Goal: Task Accomplishment & Management: Use online tool/utility

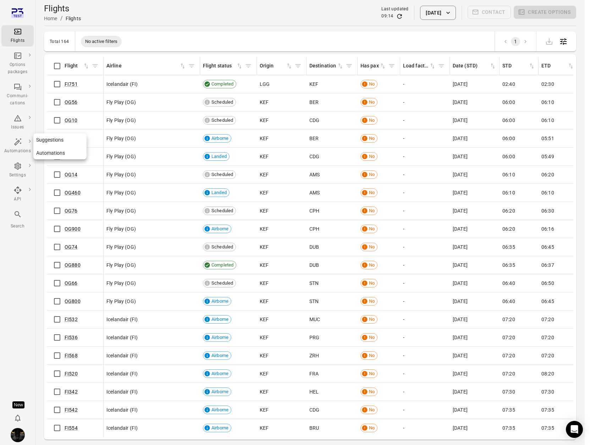
click at [12, 149] on div "Automations" at bounding box center [17, 150] width 27 height 7
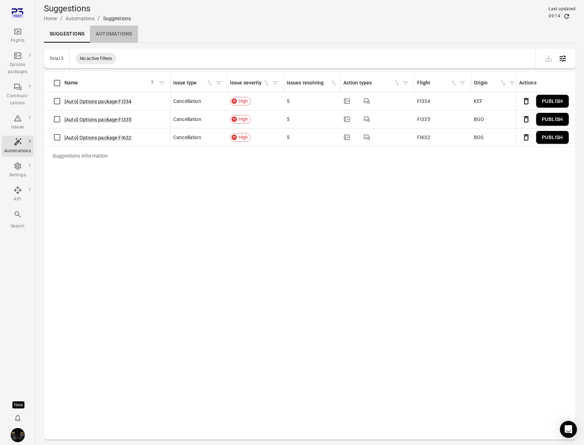
click at [106, 33] on link "Automations" at bounding box center [114, 34] width 48 height 17
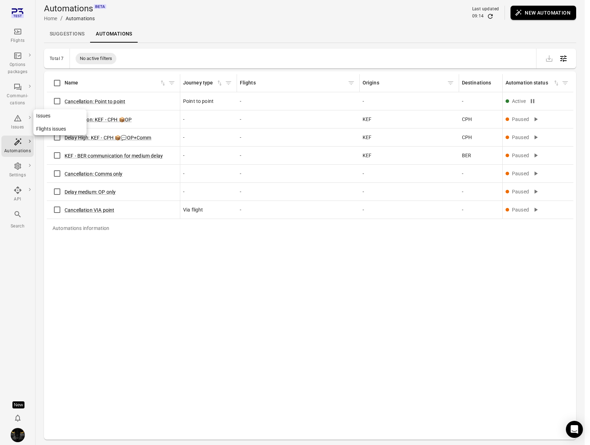
click at [21, 124] on div "Issues" at bounding box center [17, 127] width 27 height 7
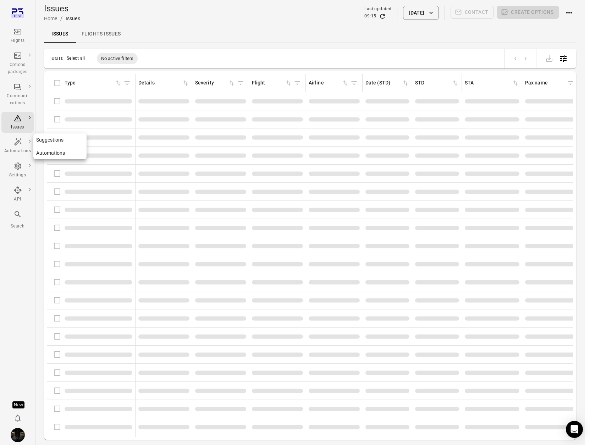
click at [17, 142] on icon "Main navigation" at bounding box center [17, 142] width 9 height 9
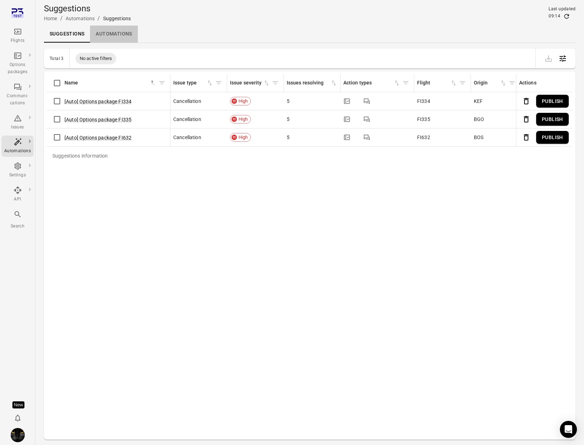
click at [109, 33] on link "Automations" at bounding box center [114, 34] width 48 height 17
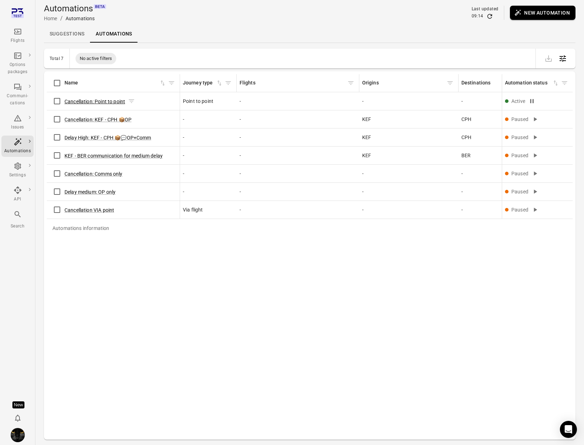
click at [93, 98] on button "Cancellation: Point to point" at bounding box center [95, 101] width 61 height 7
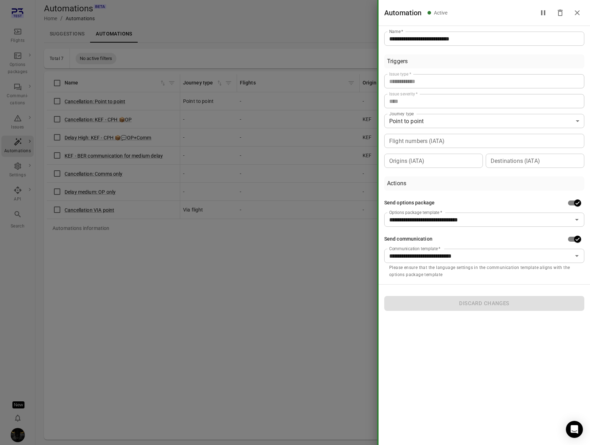
click at [159, 304] on div at bounding box center [295, 222] width 590 height 445
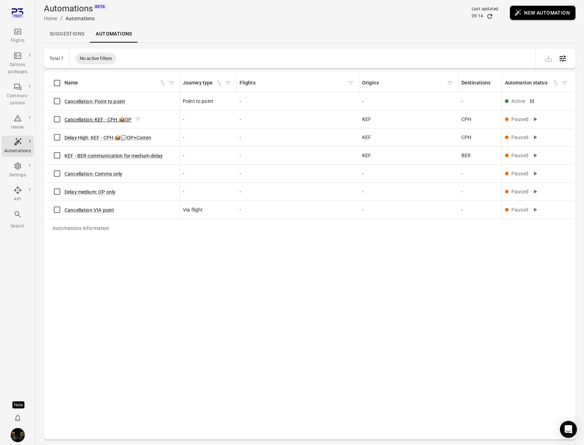
click at [82, 120] on button "Cancellation: KEF - CPH 📦OP" at bounding box center [98, 119] width 67 height 7
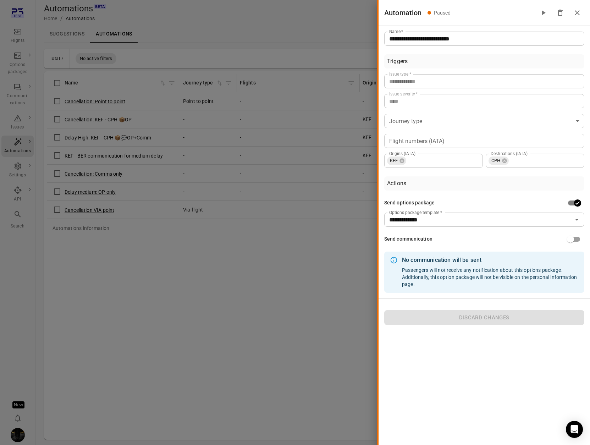
click at [98, 207] on div at bounding box center [295, 222] width 590 height 445
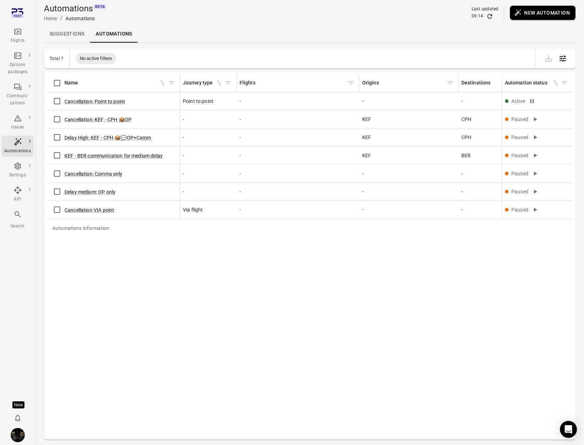
click at [530, 11] on button "New automation" at bounding box center [543, 13] width 66 height 14
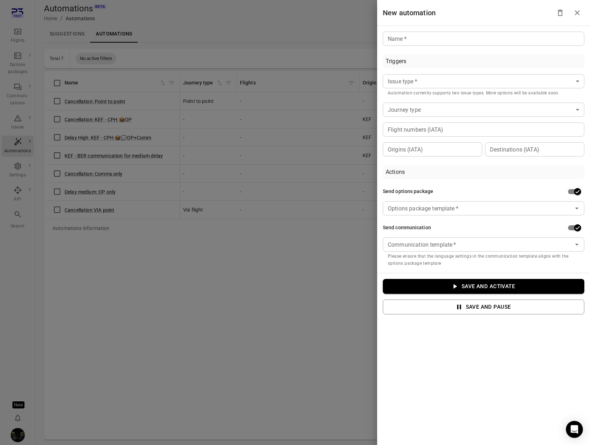
click at [406, 41] on input "Name   *" at bounding box center [483, 39] width 201 height 14
type input "*********"
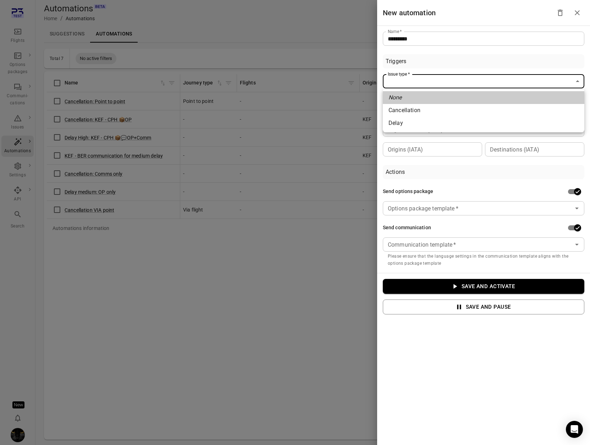
click at [397, 81] on body "Flights Options packages Communi-cations Issues Automations Settings API Search…" at bounding box center [295, 234] width 590 height 468
click at [403, 108] on li "Cancellation" at bounding box center [483, 110] width 201 height 13
type input "**********"
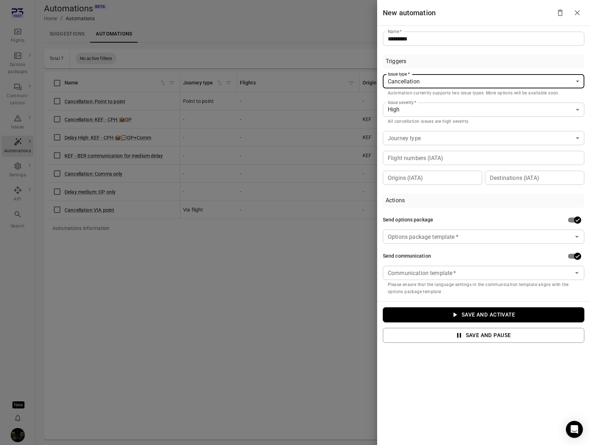
click at [522, 241] on input "Options package template   *" at bounding box center [477, 237] width 185 height 10
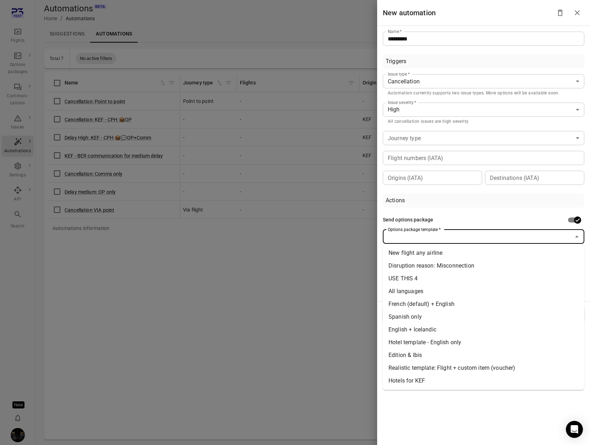
click at [495, 278] on li "USE THIS 4" at bounding box center [483, 278] width 201 height 13
type input "**********"
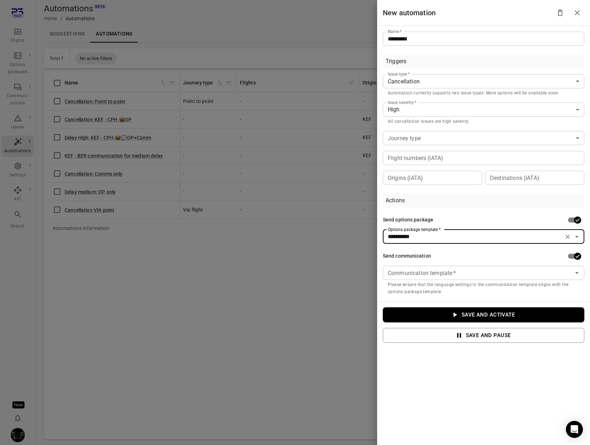
click at [489, 277] on input "Communication template   *" at bounding box center [477, 273] width 185 height 10
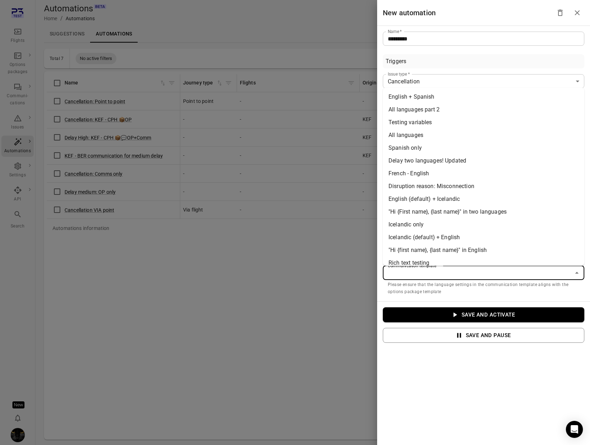
click at [440, 262] on li "Rich text testing" at bounding box center [483, 262] width 201 height 13
type input "**********"
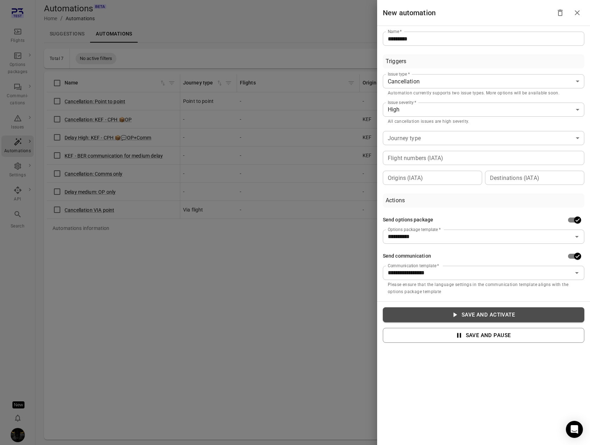
click at [446, 312] on button "Save and activate" at bounding box center [483, 314] width 201 height 15
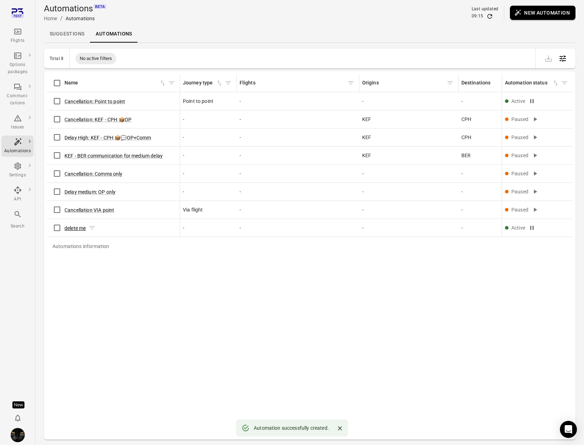
click at [76, 230] on button "delete me" at bounding box center [75, 227] width 21 height 7
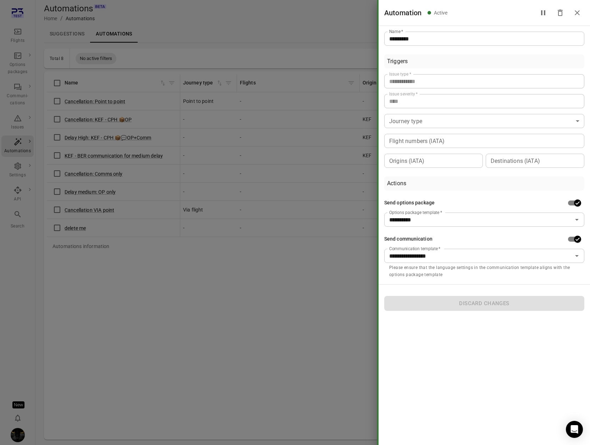
click at [194, 299] on div at bounding box center [295, 222] width 590 height 445
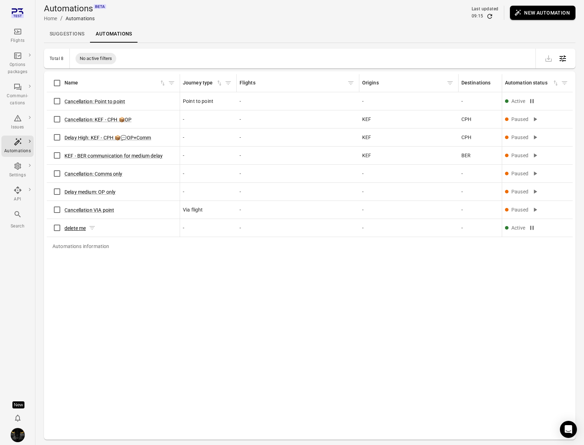
click at [80, 229] on button "delete me" at bounding box center [75, 227] width 21 height 7
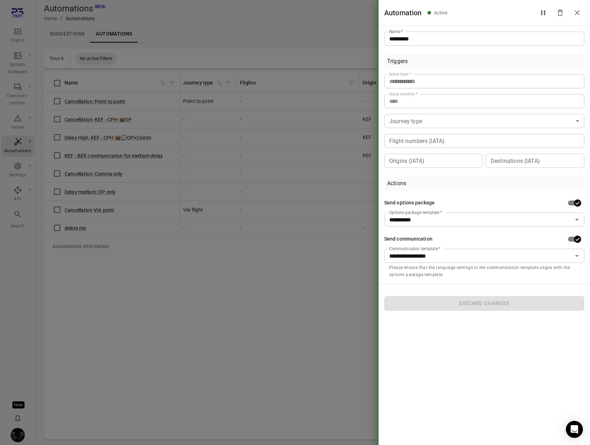
click at [135, 282] on div at bounding box center [295, 222] width 590 height 445
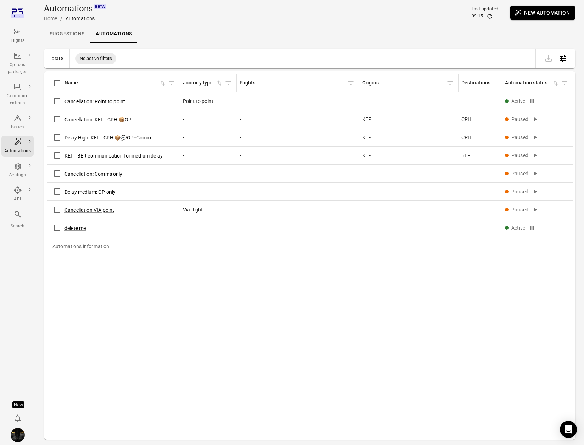
click at [200, 311] on div "Automations information Name Journey type Flights Origins Destinations Created …" at bounding box center [310, 255] width 526 height 362
click at [74, 230] on button "delete me" at bounding box center [75, 227] width 21 height 7
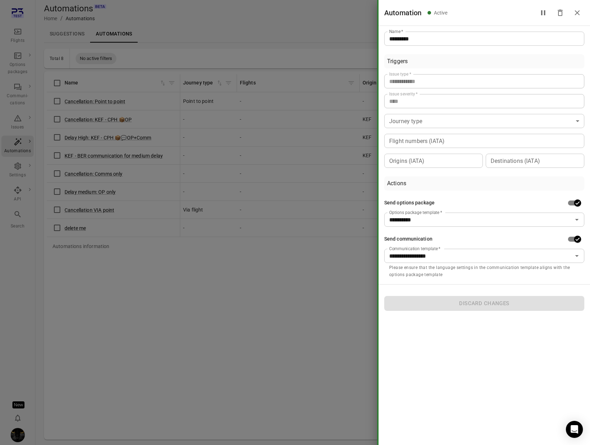
click at [262, 282] on div at bounding box center [295, 222] width 590 height 445
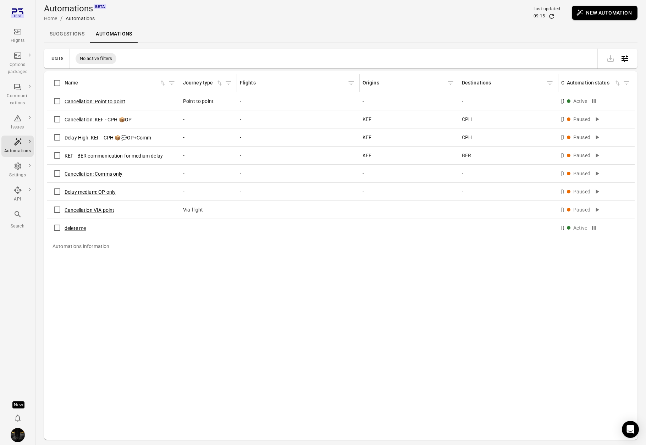
click at [70, 32] on link "Suggestions" at bounding box center [67, 34] width 46 height 17
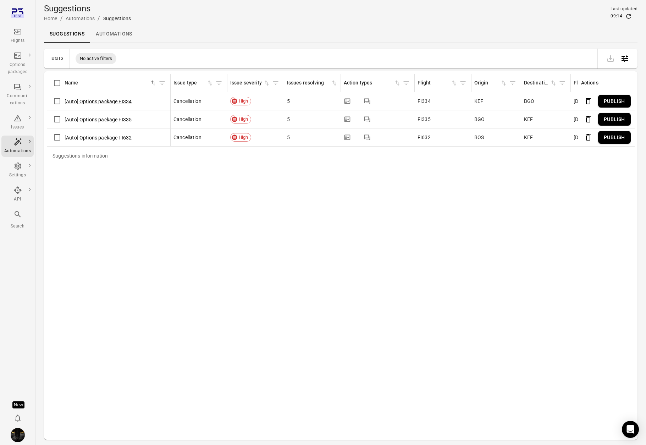
click at [105, 34] on link "Automations" at bounding box center [114, 34] width 48 height 17
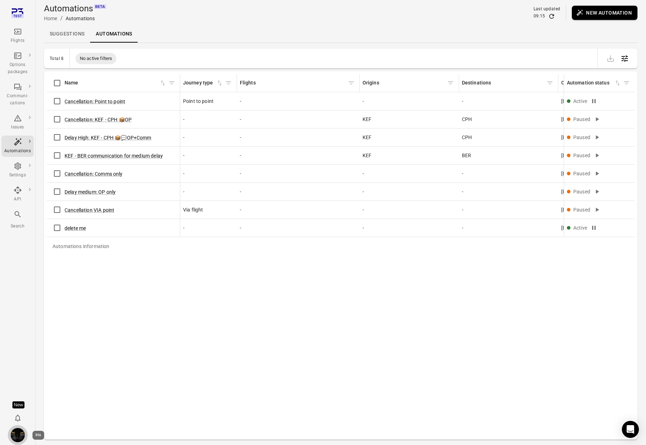
click at [14, 435] on img "Iris" at bounding box center [18, 435] width 14 height 14
click at [62, 435] on button "Log out" at bounding box center [54, 432] width 53 height 13
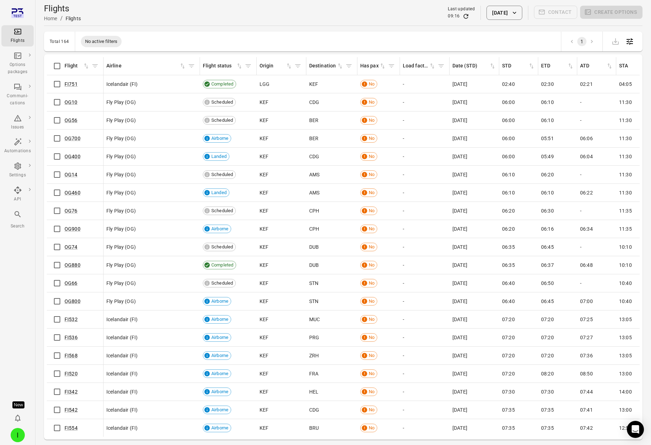
click at [18, 143] on icon "Main navigation" at bounding box center [17, 142] width 9 height 9
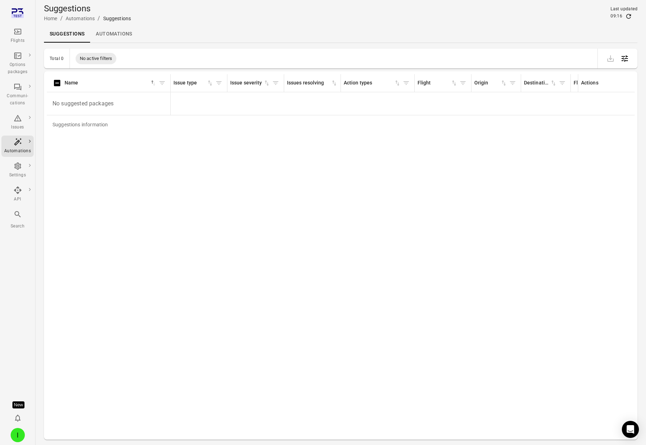
click at [123, 36] on link "Automations" at bounding box center [114, 34] width 48 height 17
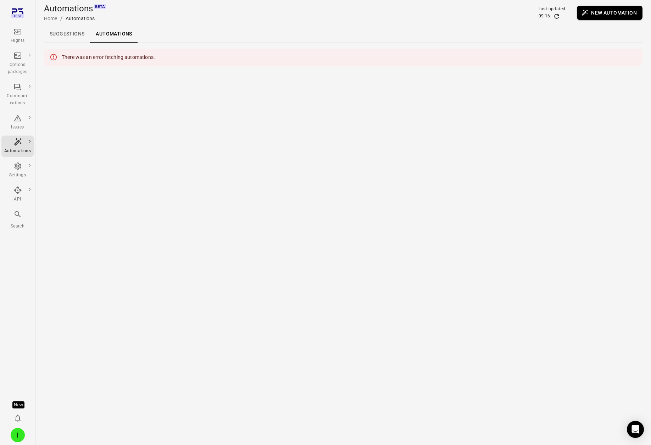
click at [71, 35] on link "Suggestions" at bounding box center [67, 34] width 46 height 17
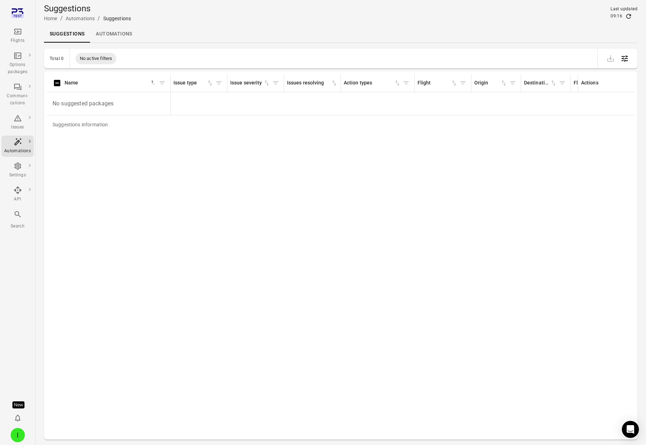
click at [120, 33] on link "Automations" at bounding box center [114, 34] width 48 height 17
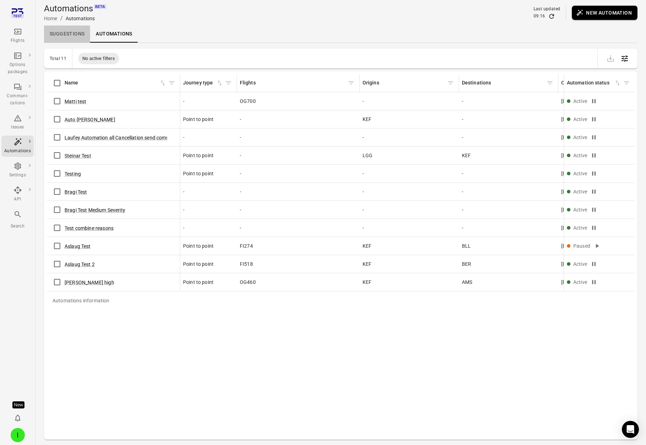
click at [65, 35] on link "Suggestions" at bounding box center [67, 34] width 46 height 17
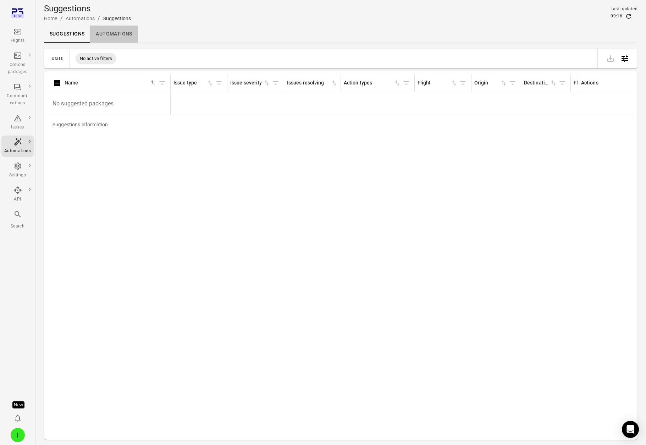
click at [107, 32] on link "Automations" at bounding box center [114, 34] width 48 height 17
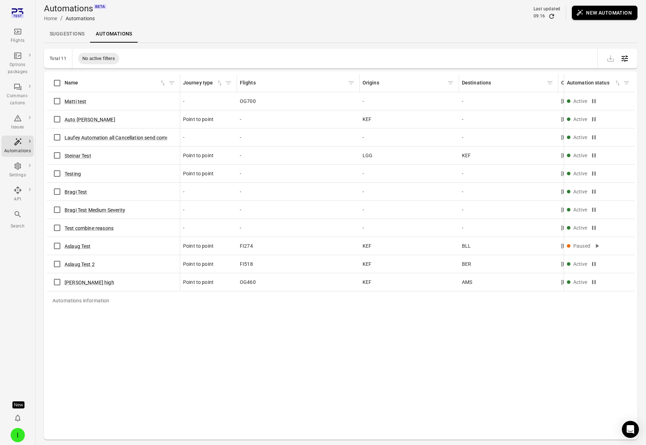
click at [602, 14] on button "New automation" at bounding box center [605, 13] width 66 height 14
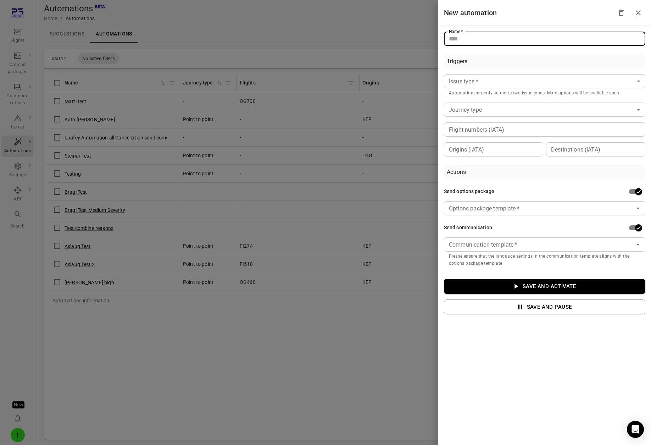
click at [503, 40] on input "Name   *" at bounding box center [544, 39] width 201 height 14
type input "**********"
click at [505, 67] on div "Triggers" at bounding box center [544, 61] width 201 height 14
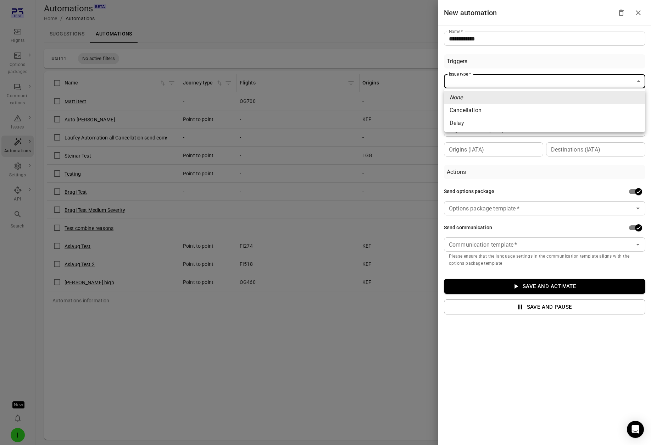
click at [504, 77] on body "Flights Options packages Communi-cations Issues Automations Settings API Search…" at bounding box center [325, 234] width 651 height 468
click at [496, 112] on li "Cancellation" at bounding box center [544, 110] width 201 height 13
type input "**********"
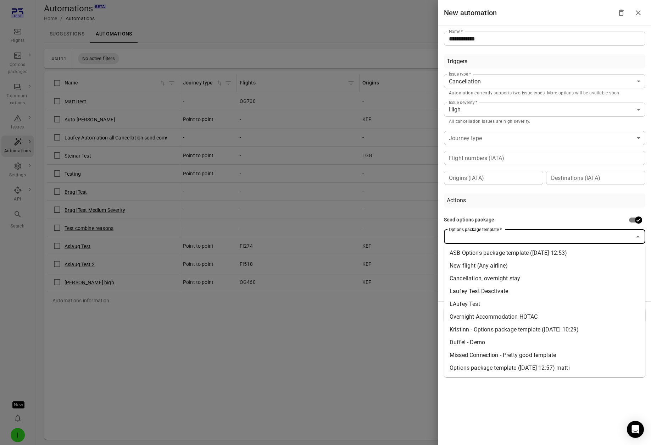
click at [504, 233] on div "Options package template   * Options package template   *" at bounding box center [544, 236] width 201 height 14
click at [508, 267] on li "New flight (Any airline)" at bounding box center [544, 265] width 201 height 13
type input "**********"
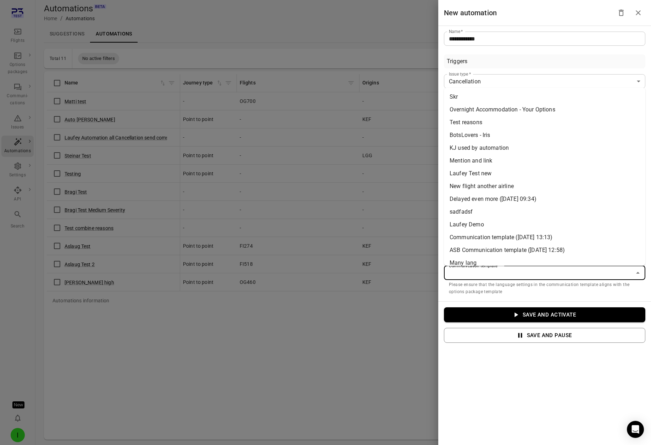
click at [507, 271] on input "Communication template   *" at bounding box center [538, 273] width 185 height 10
click at [494, 202] on li "Delayed even more (27 May 2025 09:34)" at bounding box center [544, 199] width 201 height 13
type input "**********"
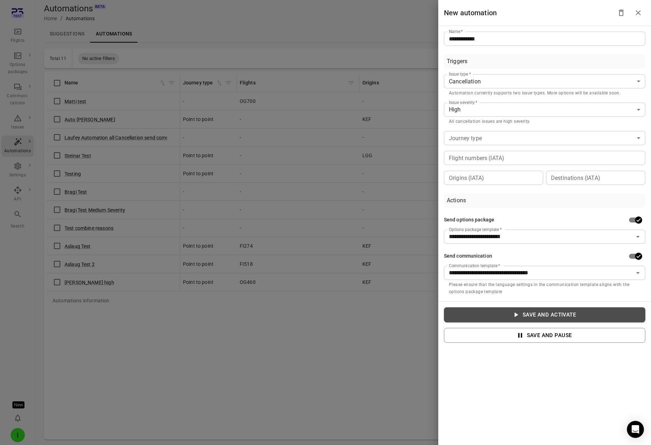
click at [538, 318] on button "Save and activate" at bounding box center [544, 314] width 201 height 15
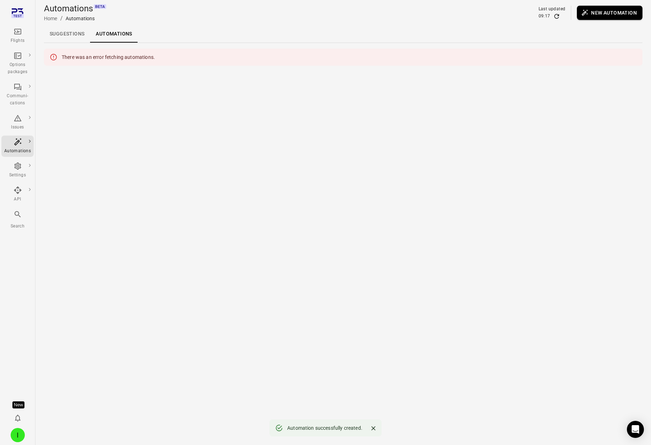
click at [72, 29] on link "Suggestions" at bounding box center [67, 34] width 46 height 17
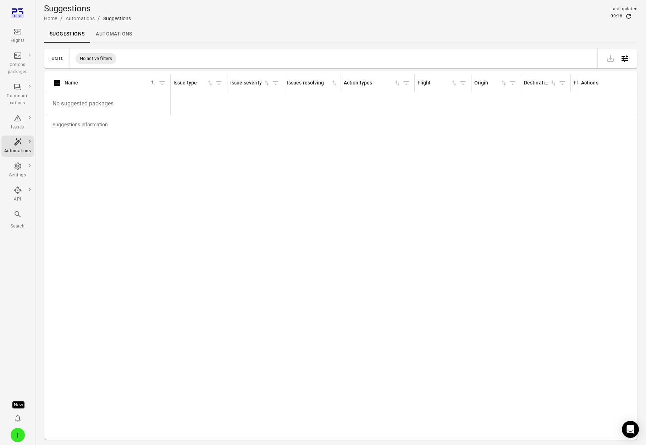
click at [104, 35] on link "Automations" at bounding box center [114, 34] width 48 height 17
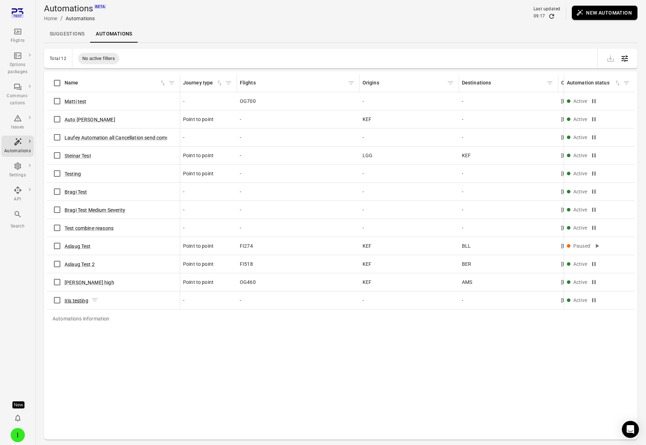
click at [82, 301] on button "Iris testing" at bounding box center [77, 300] width 24 height 7
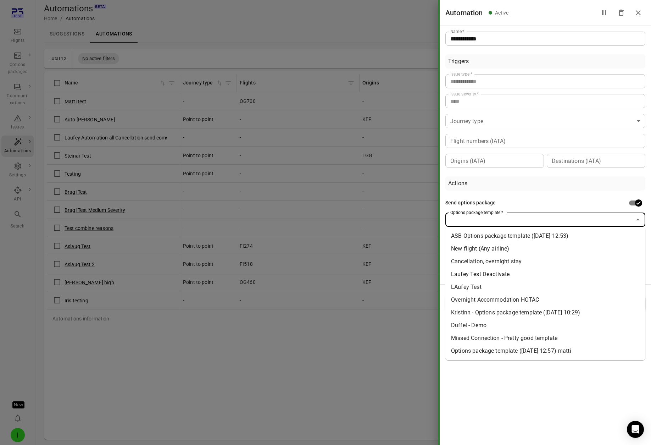
click at [594, 223] on input "Options package template   *" at bounding box center [539, 220] width 184 height 10
click at [522, 324] on li "Duffel - Demo" at bounding box center [545, 325] width 200 height 13
type input "**********"
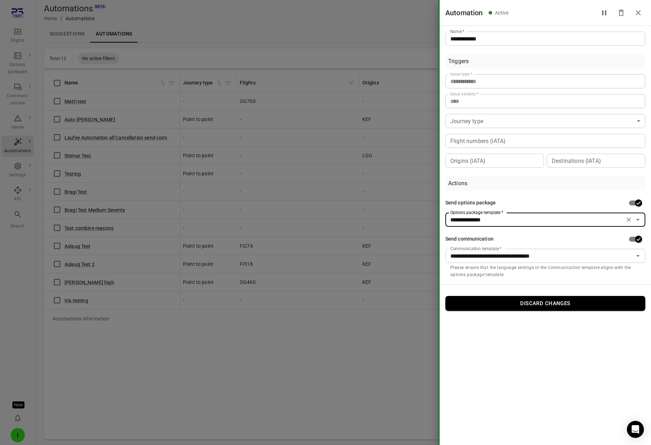
click at [327, 319] on div at bounding box center [325, 222] width 651 height 445
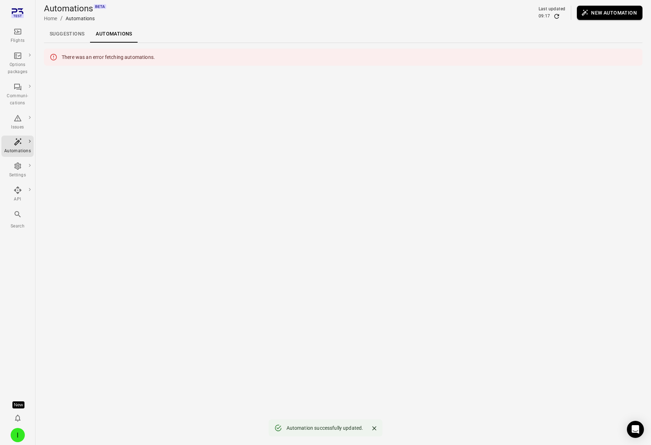
click at [60, 32] on link "Suggestions" at bounding box center [67, 34] width 46 height 17
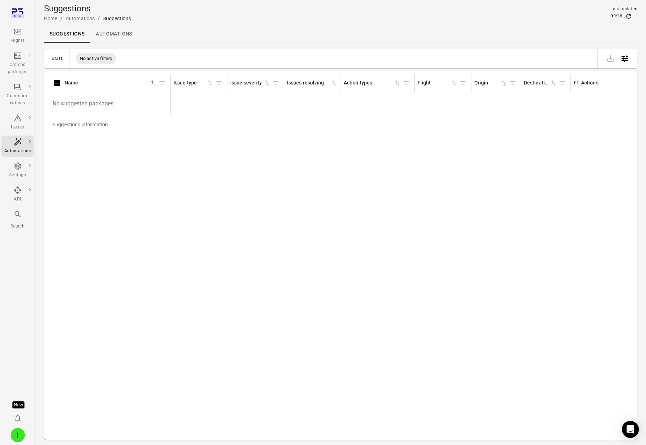
click at [121, 32] on link "Automations" at bounding box center [114, 34] width 48 height 17
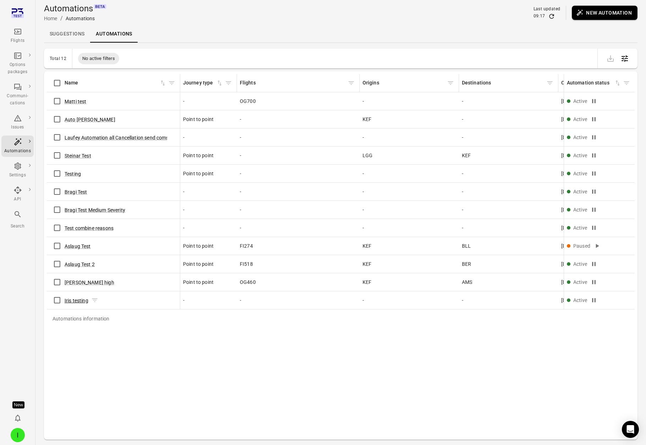
click at [77, 301] on button "Iris testing" at bounding box center [77, 300] width 24 height 7
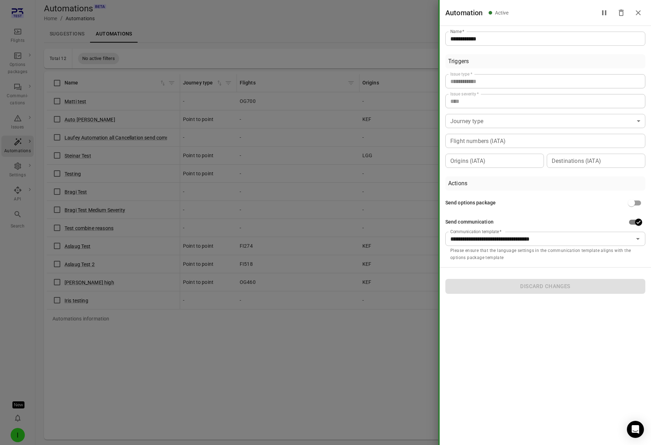
click at [276, 362] on div at bounding box center [325, 222] width 651 height 445
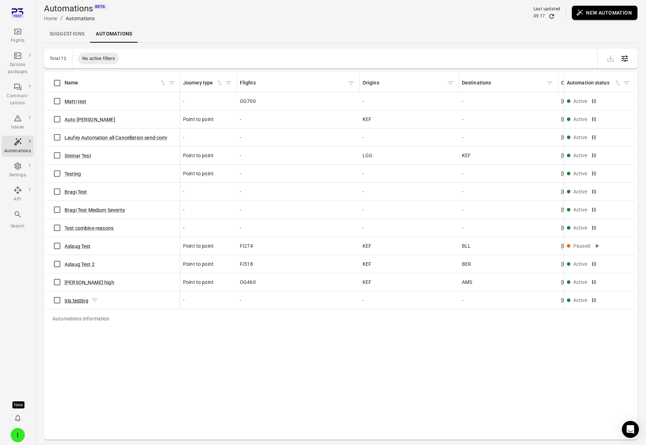
click at [71, 300] on button "Iris testing" at bounding box center [77, 300] width 24 height 7
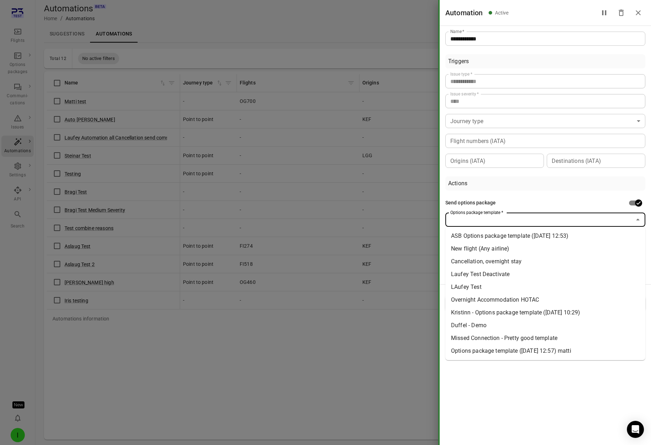
click at [546, 222] on input "Options package template   *" at bounding box center [539, 220] width 184 height 10
click at [491, 289] on li "LAufey Test" at bounding box center [545, 286] width 200 height 13
type input "**********"
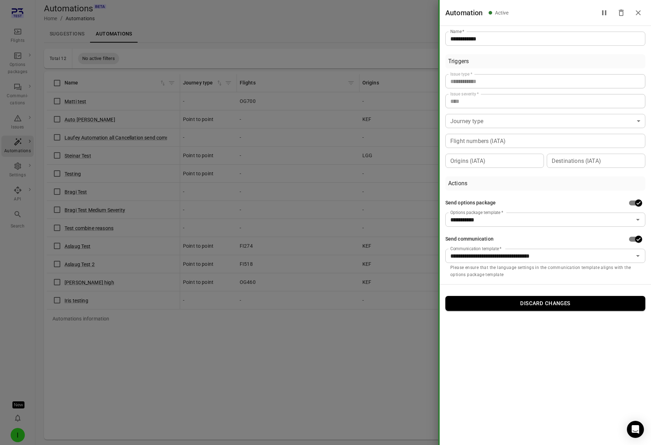
click at [286, 363] on div at bounding box center [325, 222] width 651 height 445
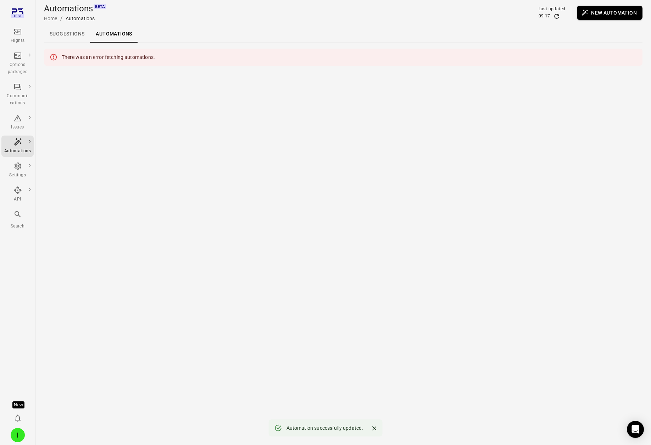
click at [72, 34] on link "Suggestions" at bounding box center [67, 34] width 46 height 17
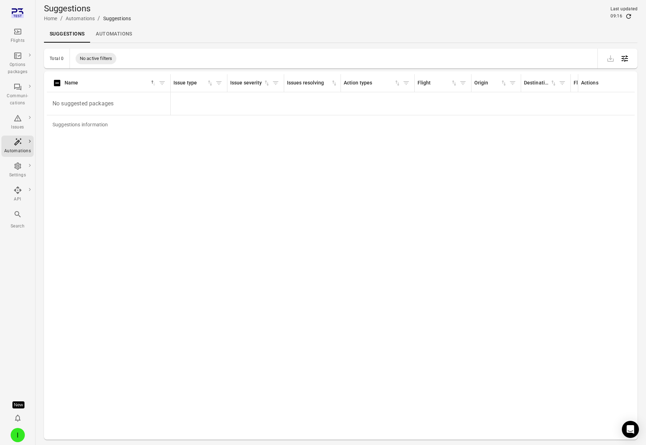
click at [127, 33] on link "Automations" at bounding box center [114, 34] width 48 height 17
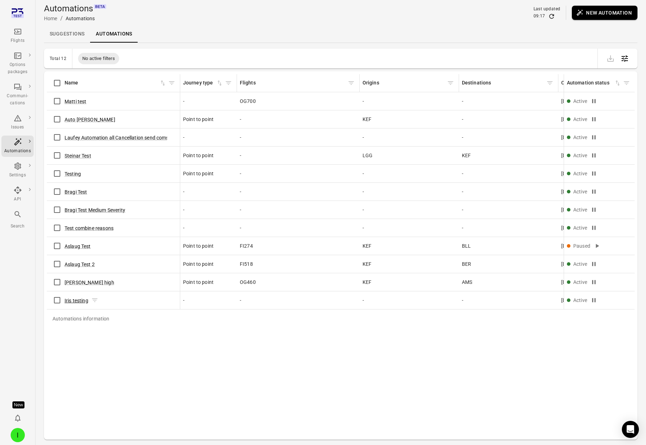
click at [84, 301] on button "Iris testing" at bounding box center [77, 300] width 24 height 7
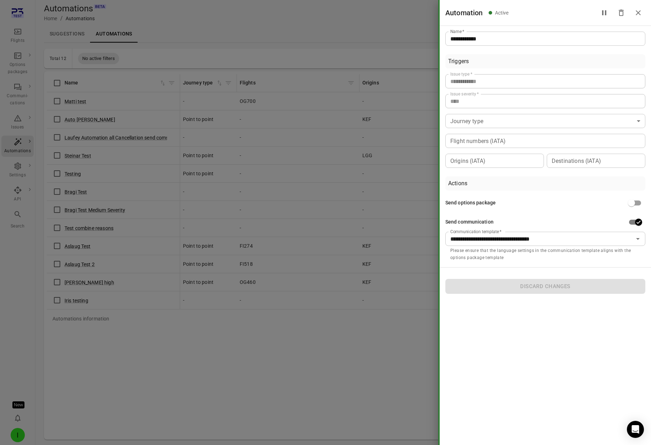
click at [224, 340] on div at bounding box center [325, 222] width 651 height 445
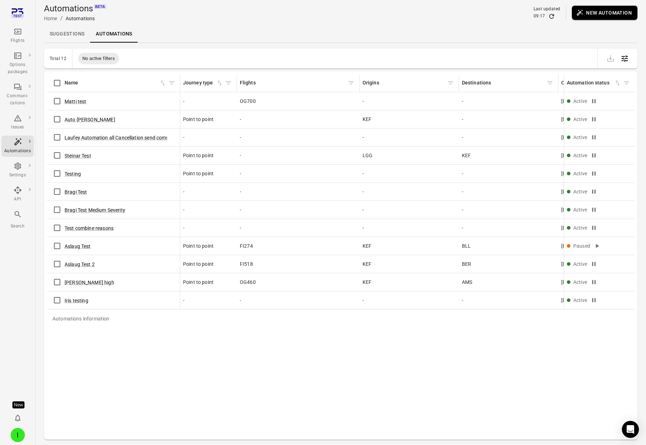
drag, startPoint x: 246, startPoint y: 50, endPoint x: 239, endPoint y: 53, distance: 8.0
click at [240, 53] on div "Total 12 No active filters" at bounding box center [340, 59] width 593 height 20
click at [17, 433] on div "I" at bounding box center [18, 435] width 14 height 14
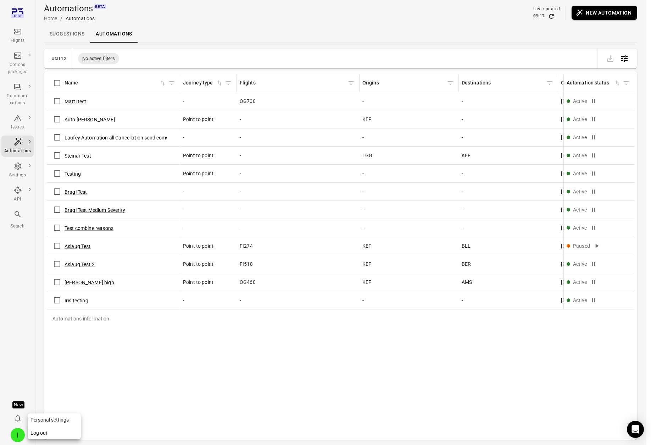
click at [43, 437] on button "Log out" at bounding box center [54, 432] width 53 height 13
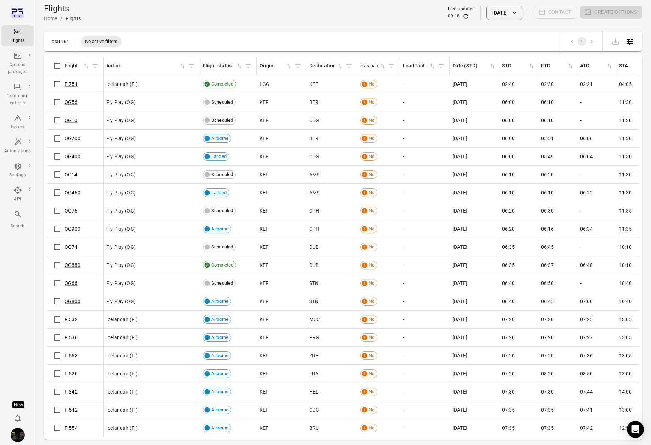
click at [18, 137] on link "Automations" at bounding box center [17, 145] width 32 height 21
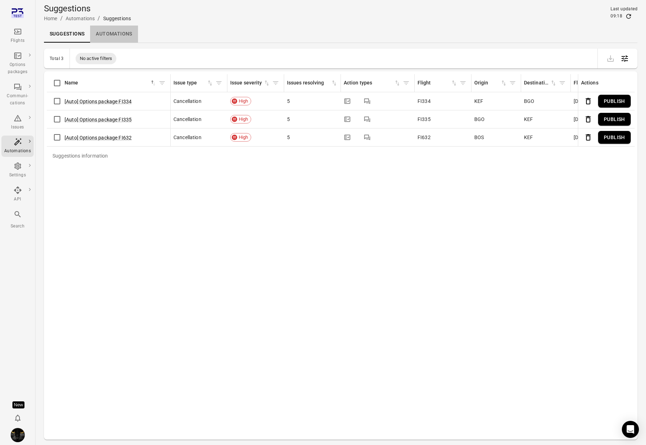
click at [116, 34] on link "Automations" at bounding box center [114, 34] width 48 height 17
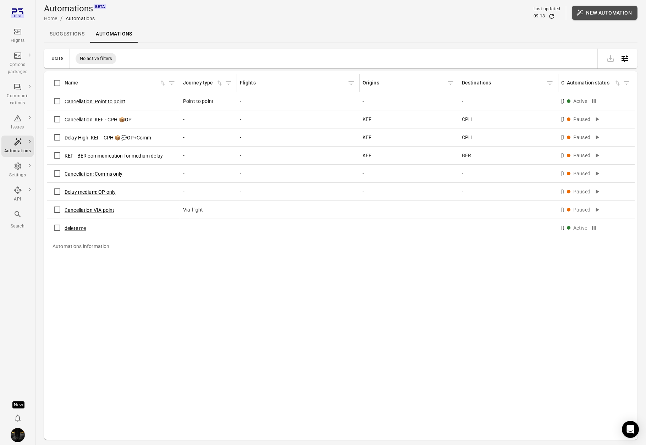
click at [601, 12] on button "New automation" at bounding box center [605, 13] width 66 height 14
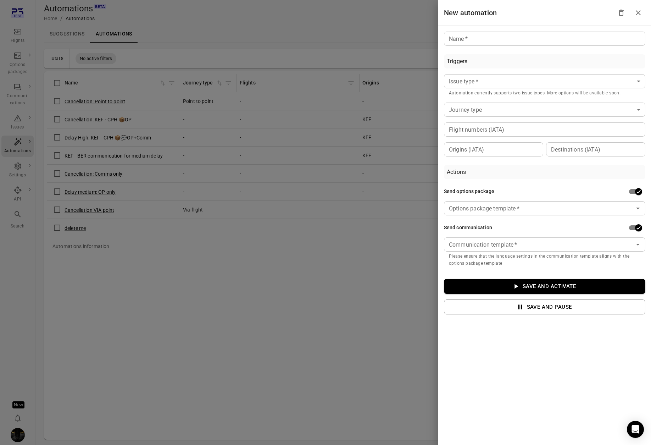
click at [503, 38] on input "Name   *" at bounding box center [544, 39] width 201 height 14
type input "****"
click at [479, 186] on div "Send options package" at bounding box center [544, 191] width 201 height 13
click at [530, 202] on div "Options package template   *" at bounding box center [544, 208] width 201 height 14
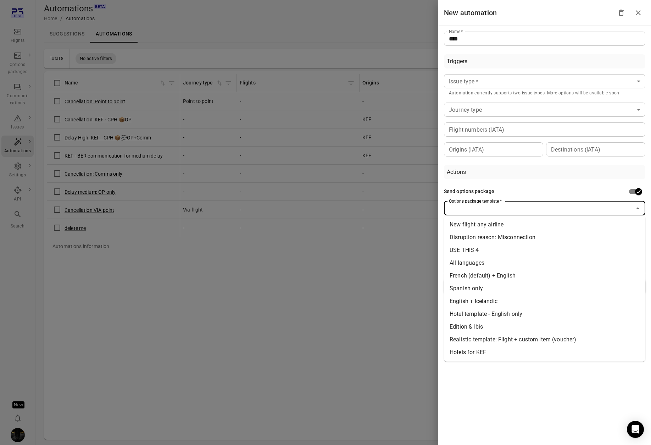
click at [484, 323] on li "Edition & Ibis" at bounding box center [544, 326] width 201 height 13
type input "**********"
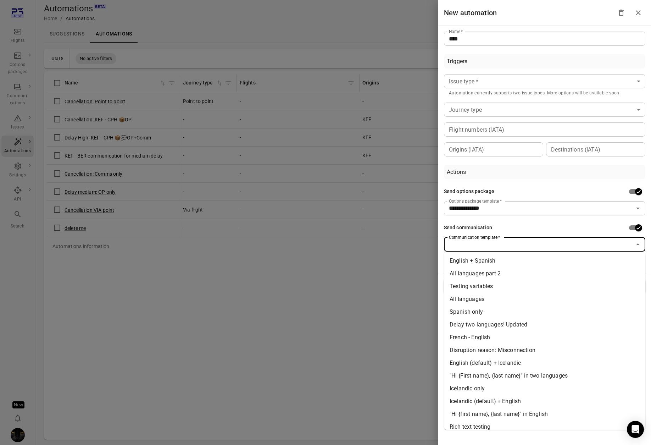
click at [483, 243] on input "Communication template   *" at bounding box center [538, 244] width 185 height 10
click at [487, 329] on li "Delay two languages! Updated" at bounding box center [544, 324] width 201 height 13
type input "**********"
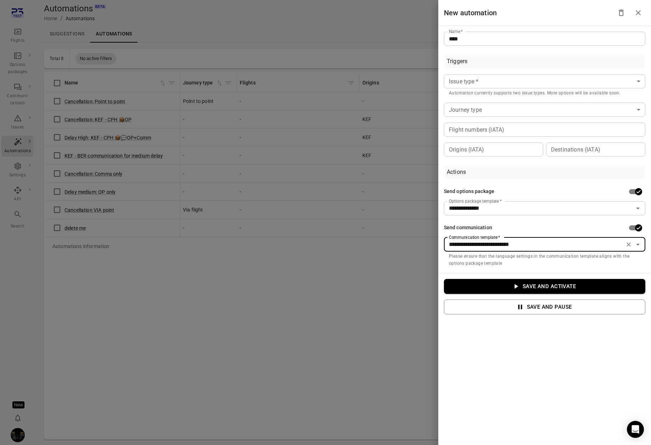
click at [512, 286] on icon "button" at bounding box center [516, 286] width 8 height 8
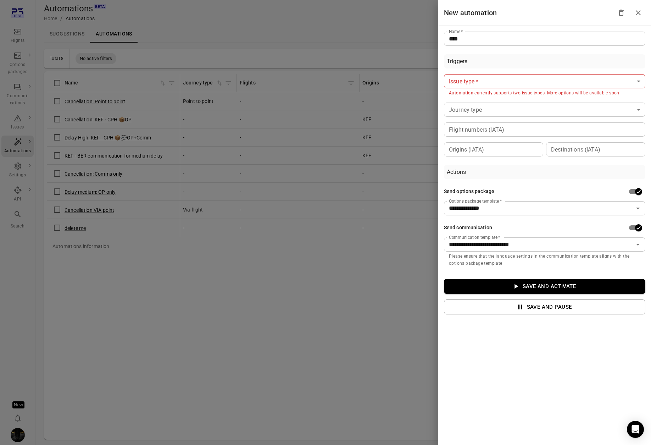
click at [467, 73] on div "Triggers Issue type   * ​ Issue type   * Automation currently supports two issu…" at bounding box center [544, 105] width 201 height 102
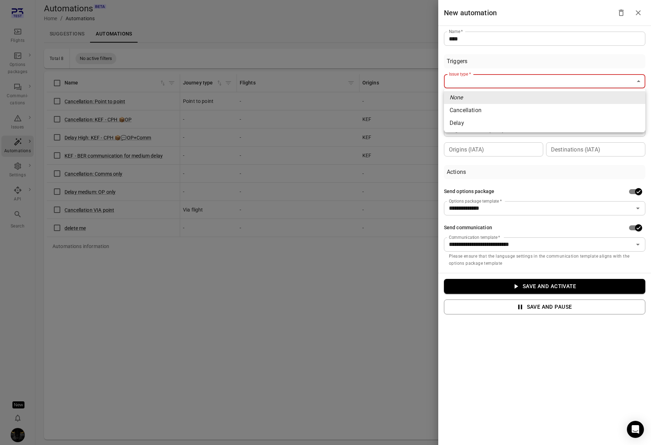
click at [471, 79] on body "Flights Options packages Communi-cations Issues Automations Settings API Search…" at bounding box center [325, 234] width 651 height 468
click at [474, 108] on li "Cancellation" at bounding box center [544, 110] width 201 height 13
type input "**********"
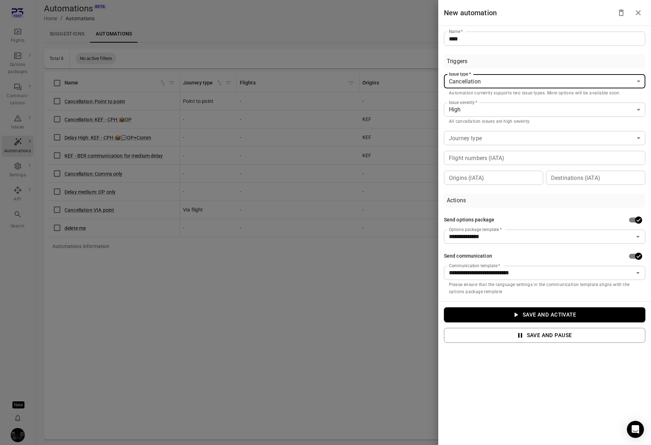
click at [488, 313] on button "Save and activate" at bounding box center [544, 314] width 201 height 15
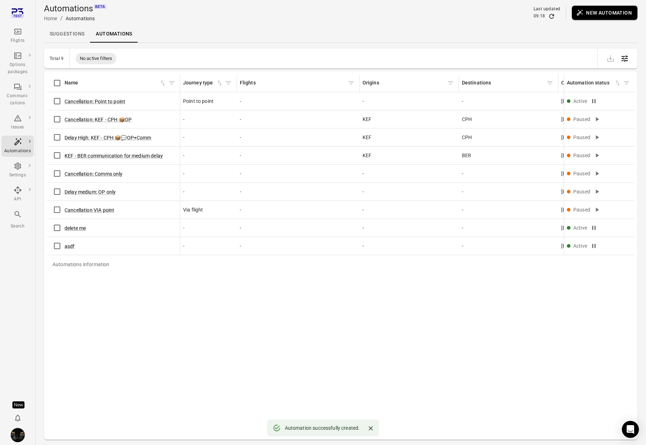
click at [67, 33] on link "Suggestions" at bounding box center [67, 34] width 46 height 17
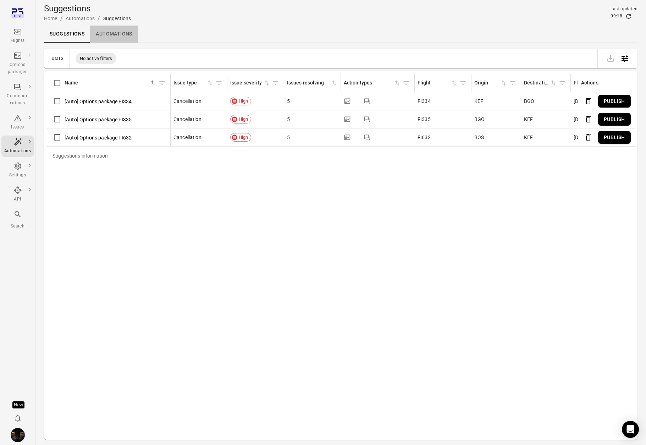
click at [113, 34] on link "Automations" at bounding box center [114, 34] width 48 height 17
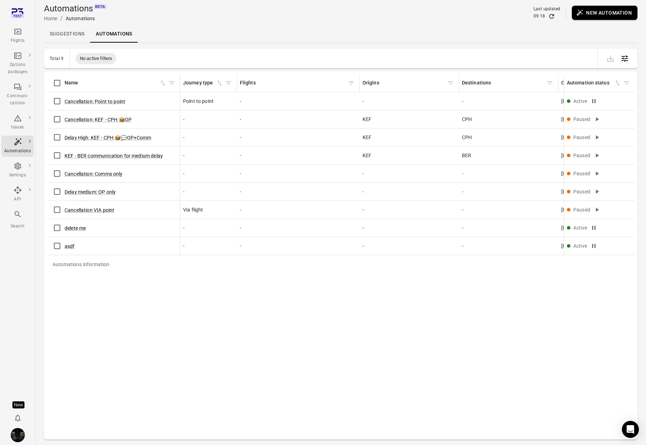
click at [92, 105] on div "Cancellation: Point to point" at bounding box center [113, 101] width 127 height 15
click at [93, 101] on button "Cancellation: Point to point" at bounding box center [95, 101] width 61 height 7
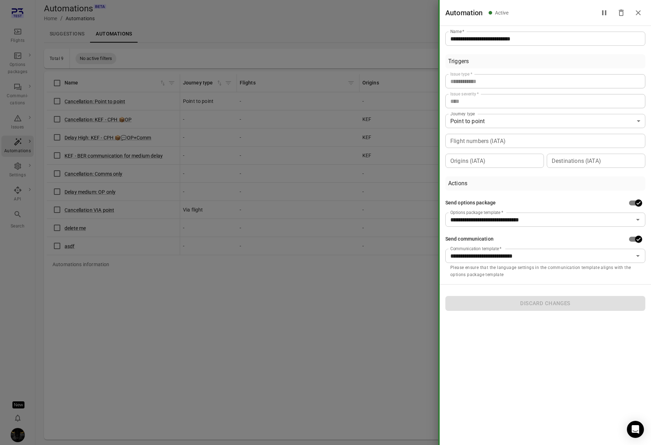
click at [192, 306] on div at bounding box center [325, 222] width 651 height 445
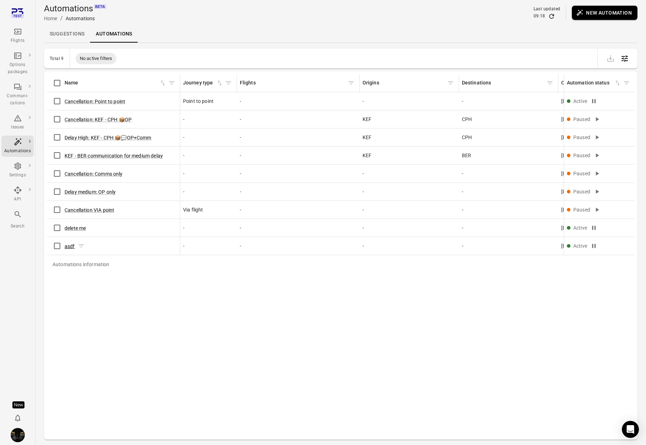
click at [69, 245] on button "asdf" at bounding box center [70, 246] width 10 height 7
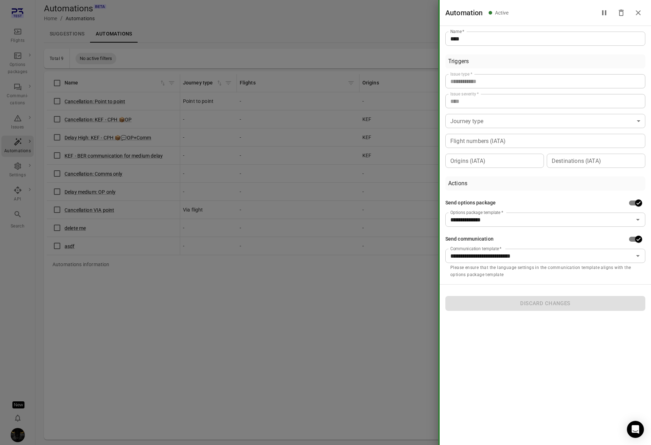
click at [141, 291] on div at bounding box center [325, 222] width 651 height 445
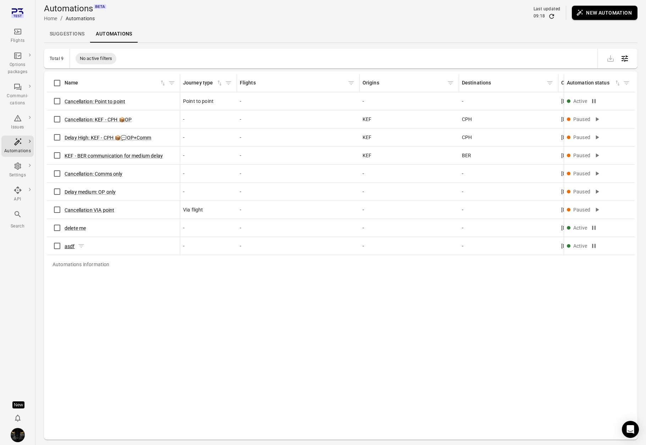
click at [67, 247] on button "asdf" at bounding box center [70, 246] width 10 height 7
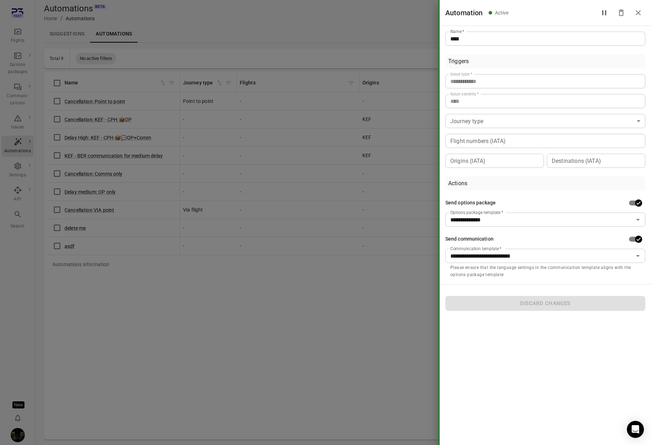
click at [621, 16] on icon "Delete" at bounding box center [621, 13] width 9 height 9
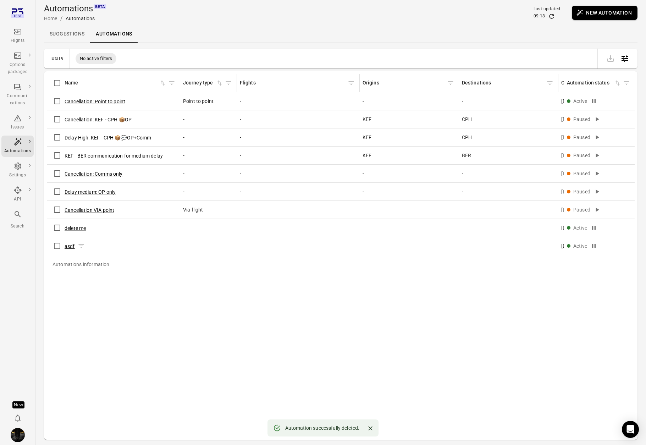
click at [68, 246] on button "asdf" at bounding box center [70, 246] width 10 height 7
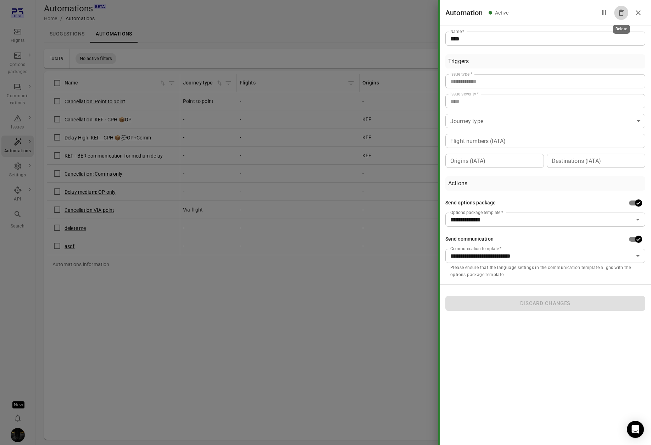
click at [621, 13] on icon "Delete" at bounding box center [621, 13] width 9 height 9
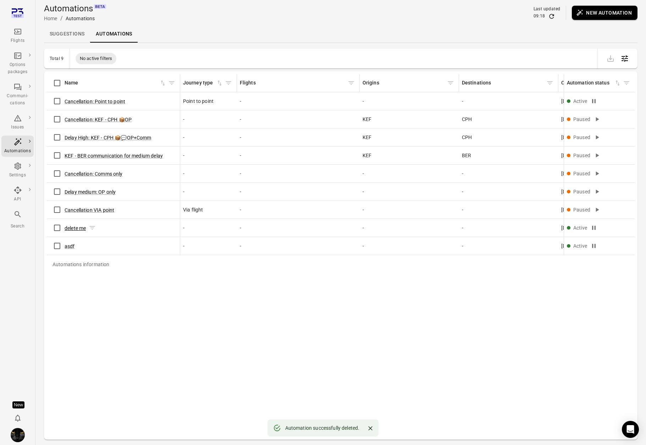
click at [78, 230] on button "delete me" at bounding box center [75, 227] width 21 height 7
click at [86, 225] on button "delete me" at bounding box center [75, 227] width 21 height 7
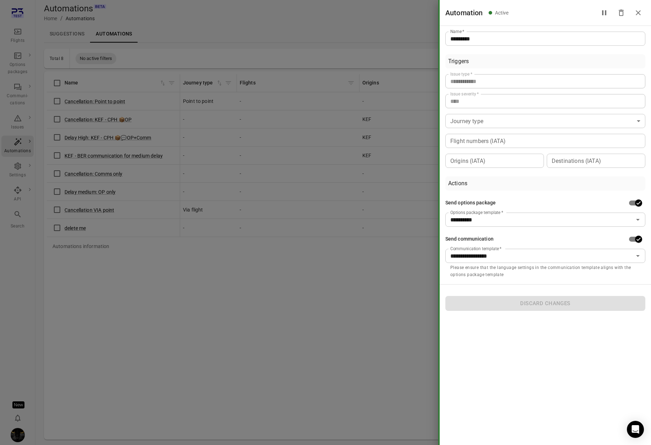
click at [624, 14] on icon "Delete" at bounding box center [621, 13] width 9 height 9
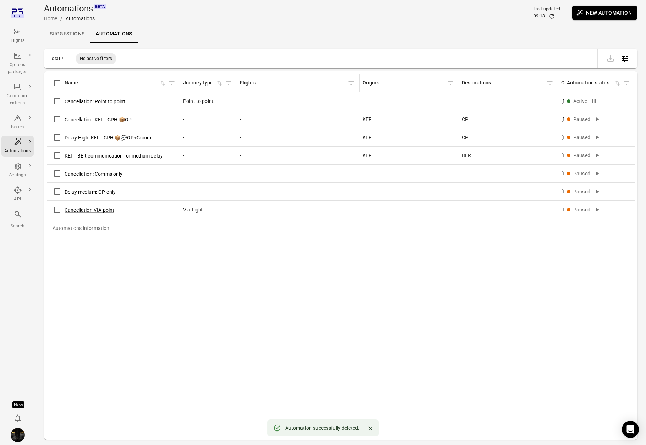
click at [388, 302] on div "Automations information Name Journey type Flights Origins Destinations Created …" at bounding box center [341, 255] width 588 height 362
click at [20, 38] on div "Flights" at bounding box center [17, 40] width 27 height 7
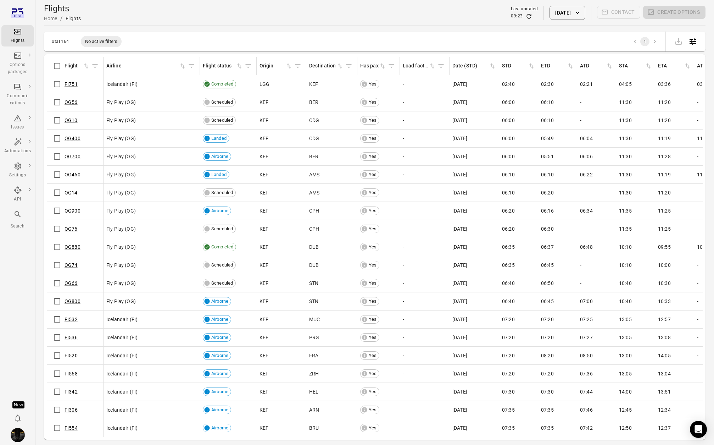
click at [35, 280] on main "Flights Home / Flights Last updated 09:23 [DATE] Contact Create options Total 1…" at bounding box center [374, 234] width 679 height 468
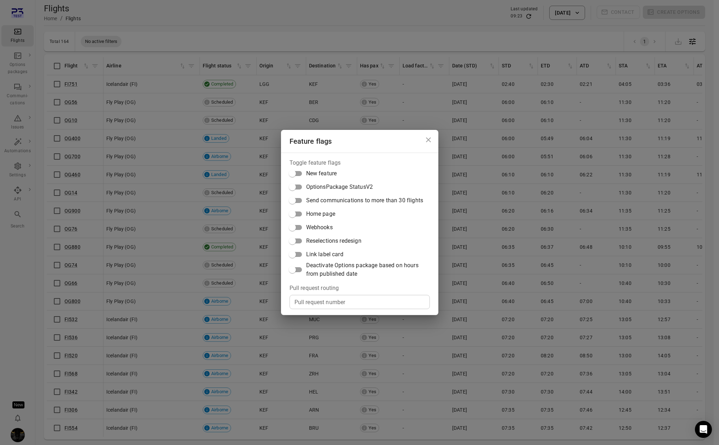
click at [336, 255] on span "Link label card" at bounding box center [324, 254] width 37 height 9
click at [15, 172] on div "Feature flags Toggle feature flags New feature OptionsPackage StatusV2 Send com…" at bounding box center [359, 222] width 719 height 445
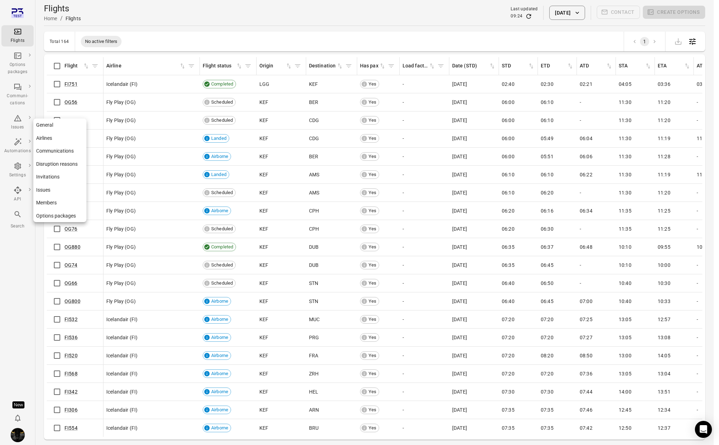
click at [19, 169] on icon "Main navigation" at bounding box center [17, 166] width 9 height 9
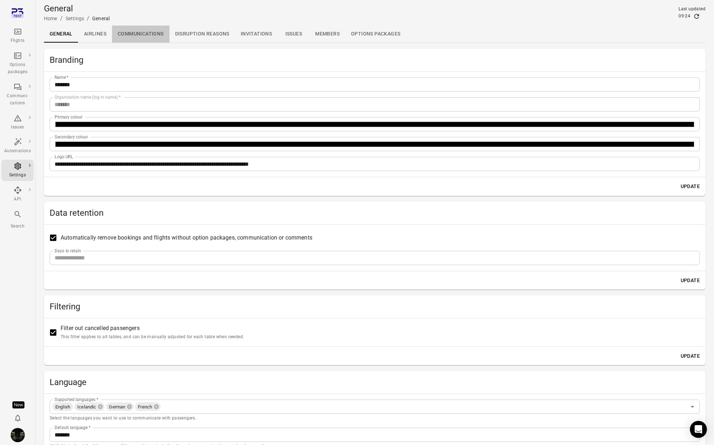
click at [144, 31] on link "Communications" at bounding box center [140, 34] width 57 height 17
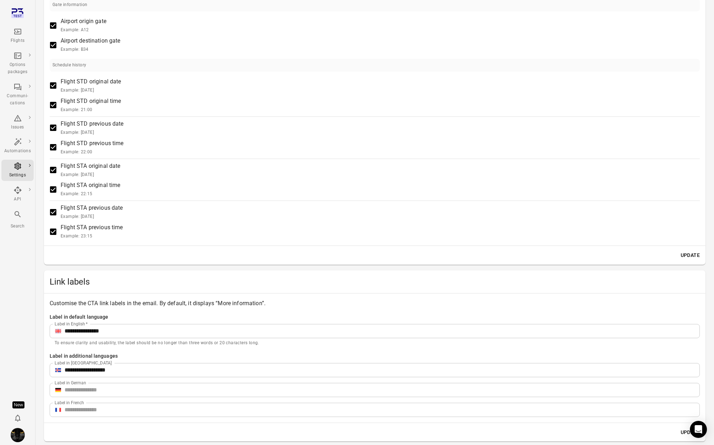
scroll to position [748, 0]
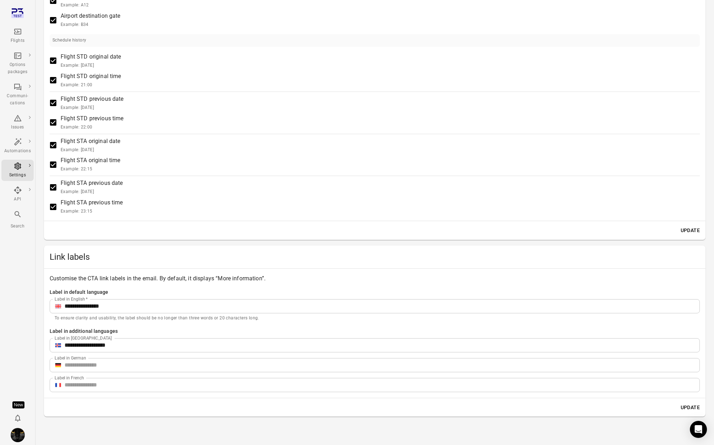
click at [19, 31] on icon "Main navigation" at bounding box center [17, 31] width 9 height 9
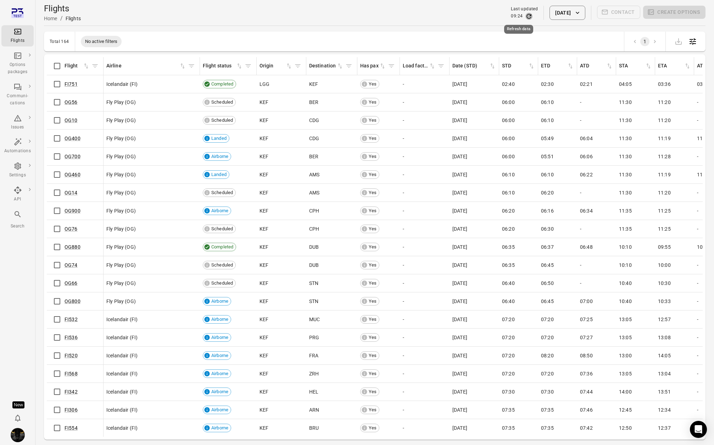
click at [525, 17] on icon "Refresh data" at bounding box center [528, 16] width 7 height 7
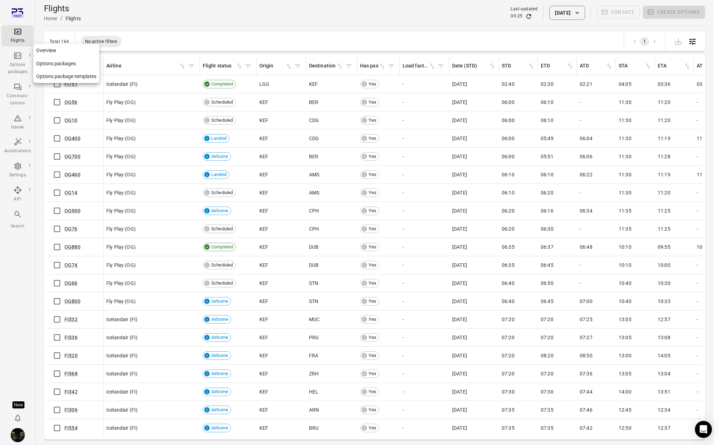
click at [15, 72] on div "Options packages" at bounding box center [17, 68] width 27 height 14
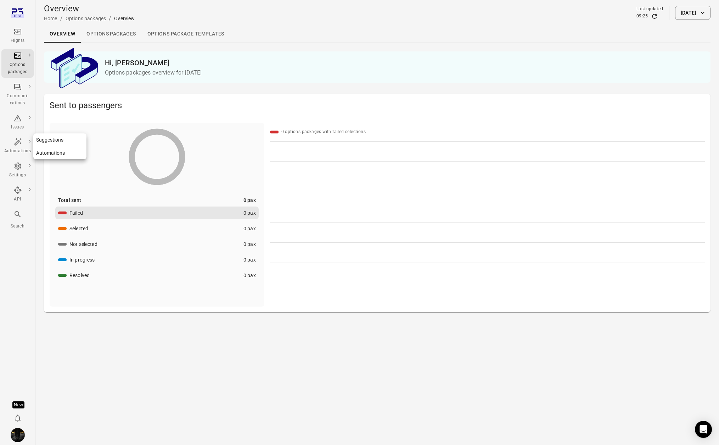
click at [17, 144] on icon "Main navigation" at bounding box center [17, 141] width 7 height 7
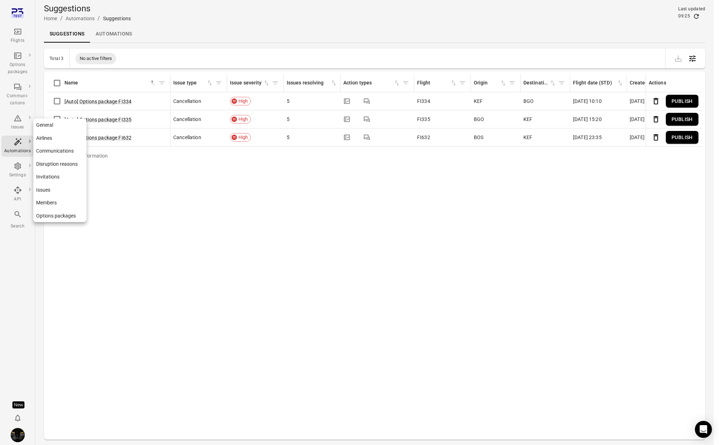
click at [18, 169] on icon "Main navigation" at bounding box center [17, 165] width 7 height 7
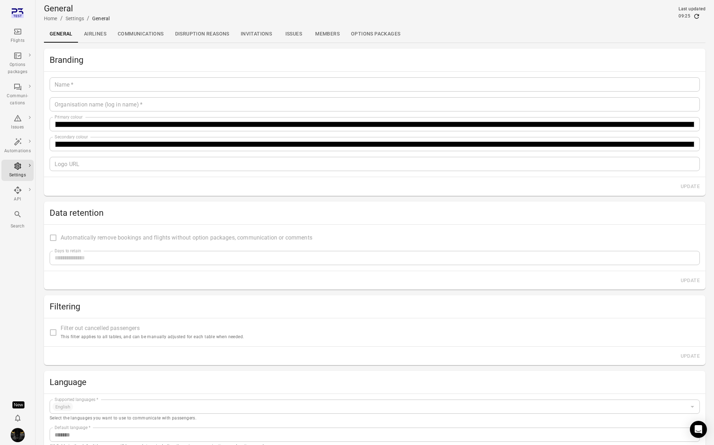
type input "*******"
type input "**********"
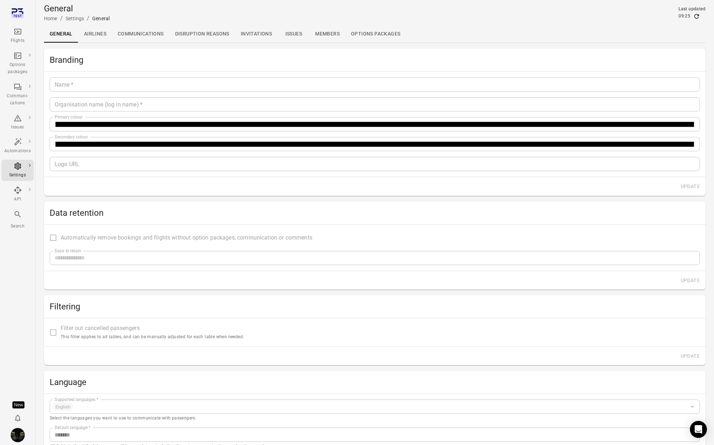
type input "**"
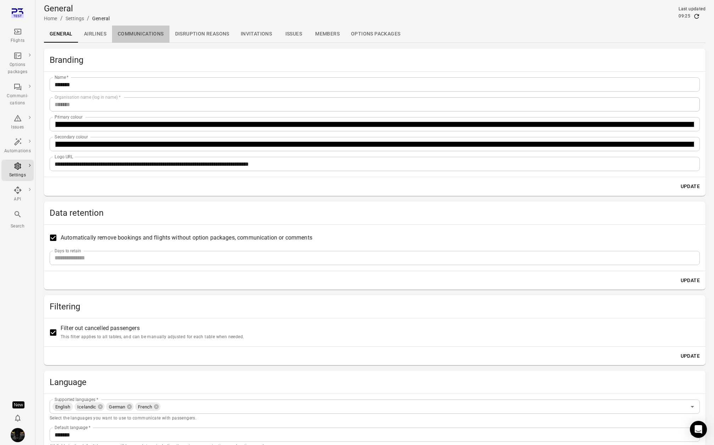
click at [128, 32] on link "Communications" at bounding box center [140, 34] width 57 height 17
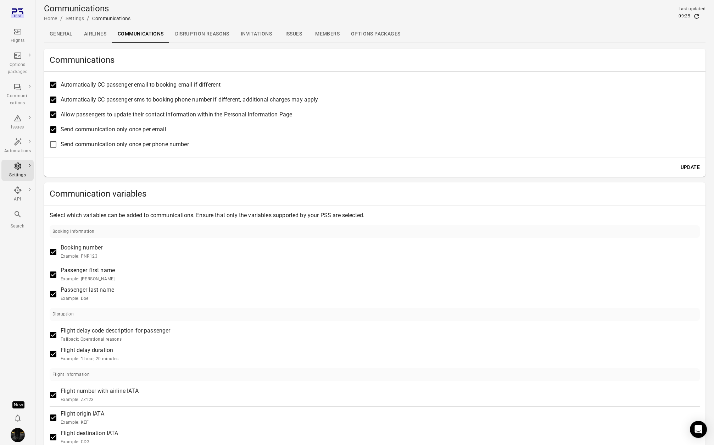
click at [17, 36] on div "Flights" at bounding box center [17, 35] width 27 height 17
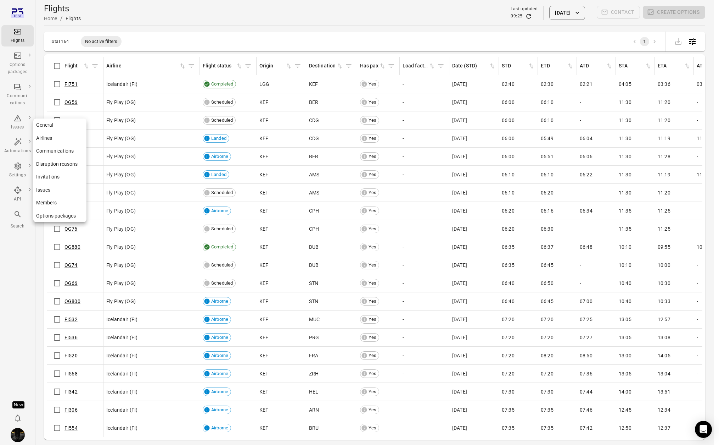
click at [18, 168] on icon "Main navigation" at bounding box center [17, 165] width 7 height 7
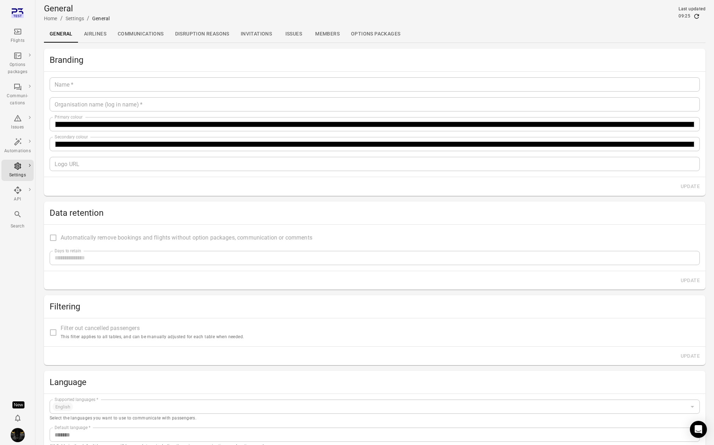
type input "*******"
type input "**********"
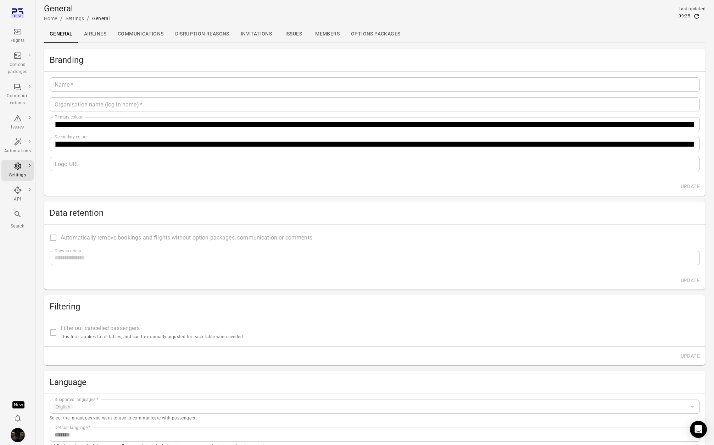
type input "**"
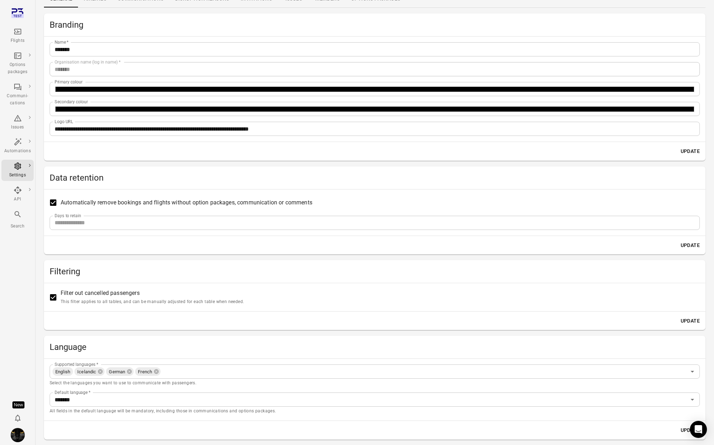
scroll to position [58, 0]
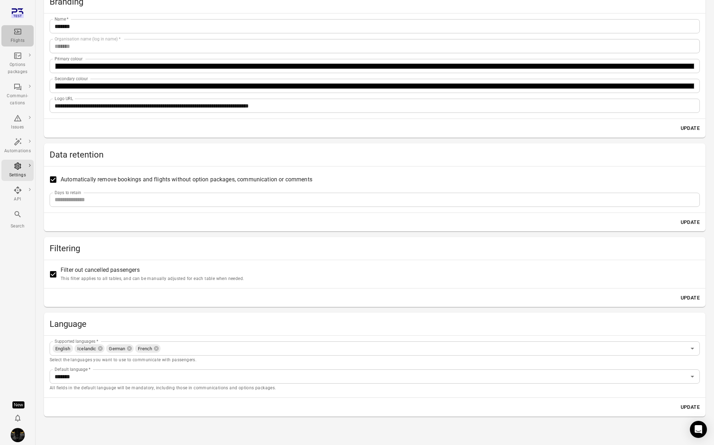
click at [19, 44] on link "Flights" at bounding box center [17, 35] width 32 height 21
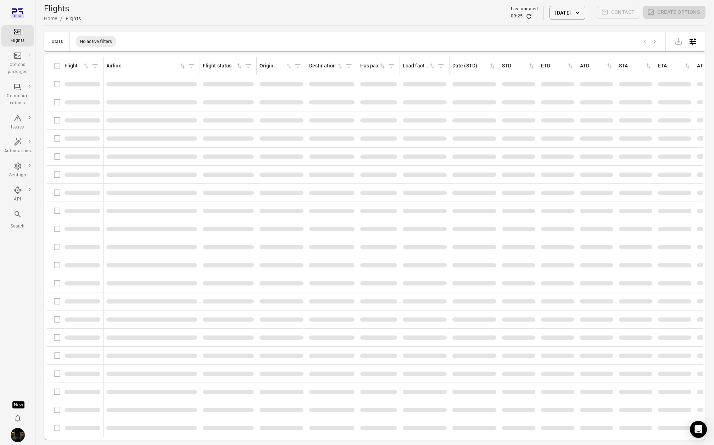
click at [18, 40] on div "Flights" at bounding box center [17, 40] width 27 height 7
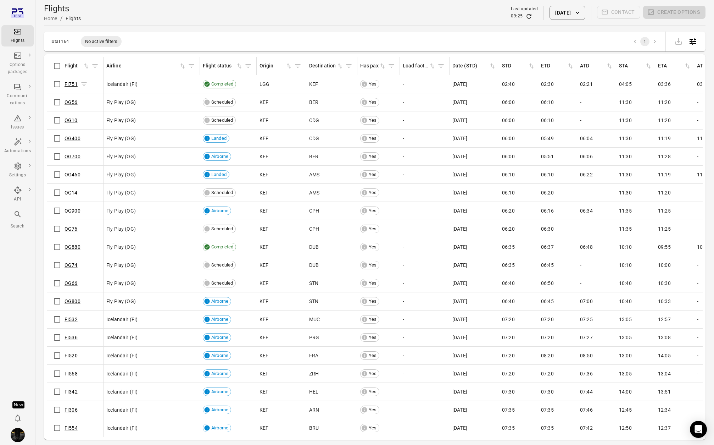
click at [74, 81] on link "FI751" at bounding box center [71, 84] width 13 height 6
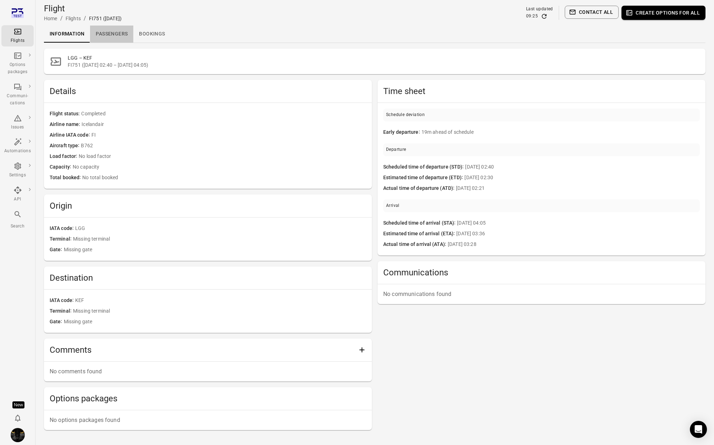
click at [123, 33] on link "Passengers" at bounding box center [111, 34] width 43 height 17
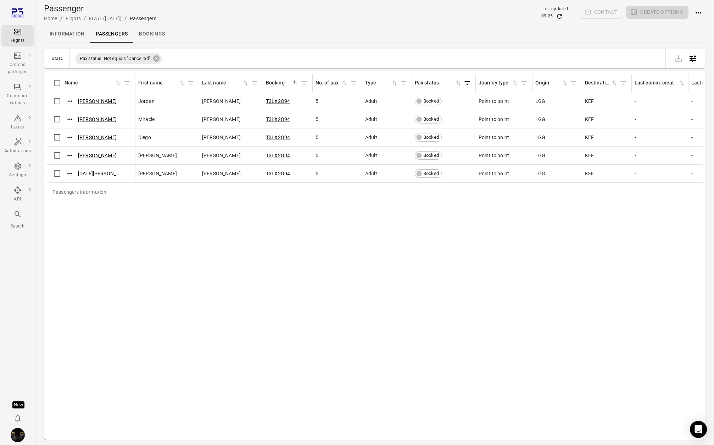
click at [645, 12] on icon "Actions" at bounding box center [698, 13] width 9 height 9
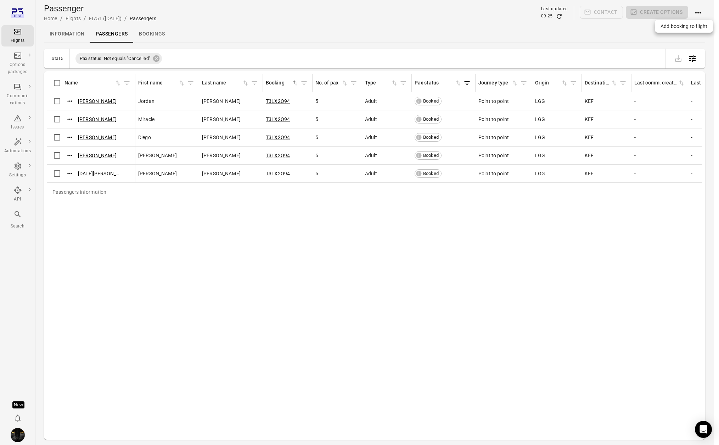
click at [645, 27] on span "Add booking to flight" at bounding box center [684, 26] width 47 height 7
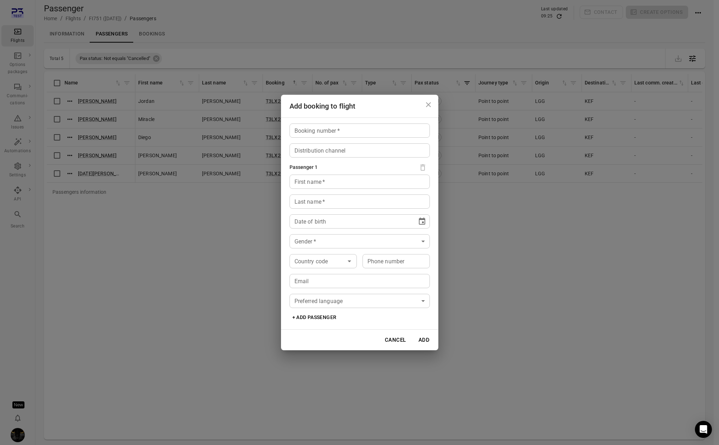
click at [310, 130] on input "Booking number   *" at bounding box center [360, 130] width 140 height 14
type input "****"
click at [305, 147] on div "Distribution channel Distribution channel" at bounding box center [360, 150] width 140 height 14
type input "******"
drag, startPoint x: 317, startPoint y: 129, endPoint x: 291, endPoint y: 127, distance: 26.4
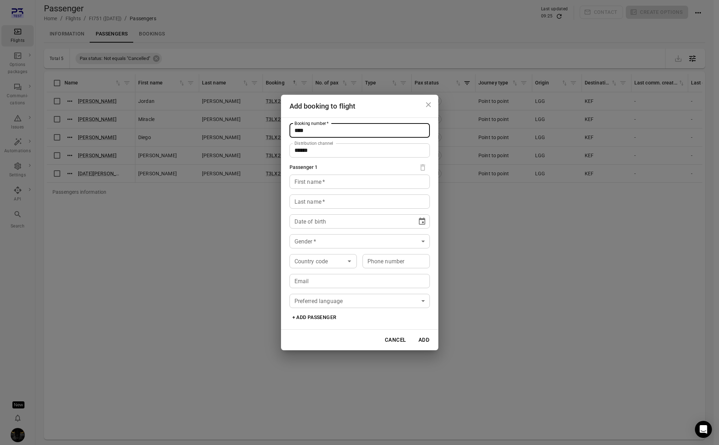
click at [291, 127] on input "****" at bounding box center [360, 130] width 140 height 14
type input "*****"
click at [302, 151] on input "******" at bounding box center [360, 150] width 140 height 14
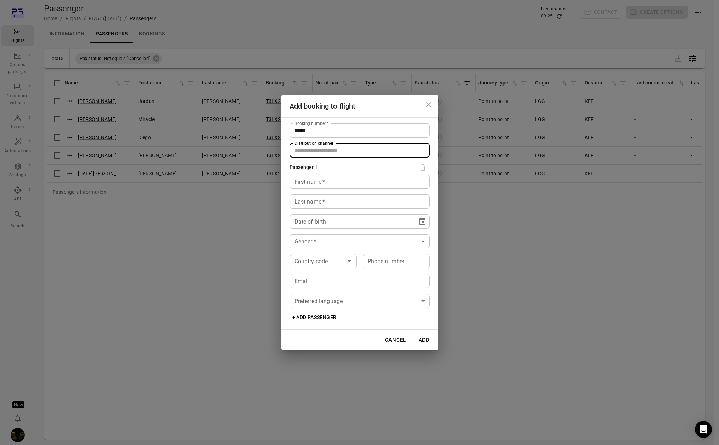
click at [304, 182] on input "First name   *" at bounding box center [360, 181] width 140 height 14
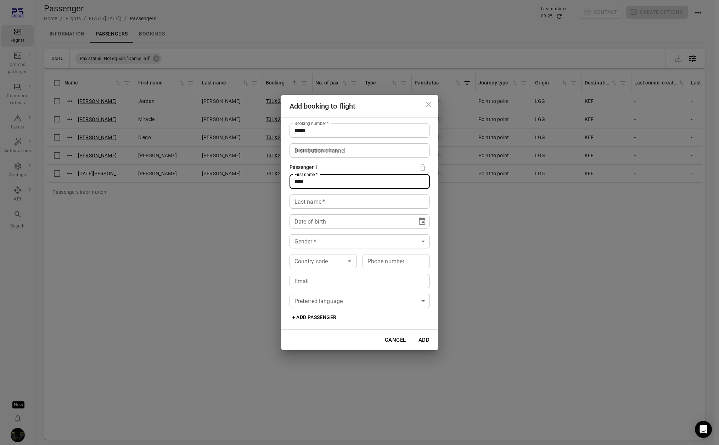
type input "****"
click at [308, 197] on div "Last name   * Last name   *" at bounding box center [360, 201] width 140 height 14
type input "******"
click at [420, 220] on icon "Choose date" at bounding box center [422, 221] width 9 height 9
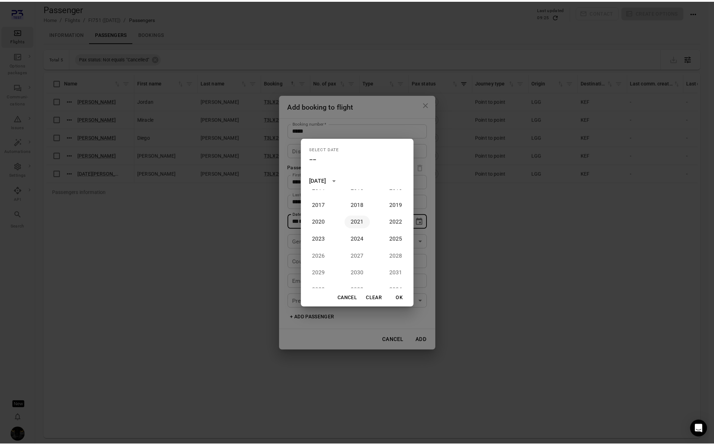
scroll to position [505, 0]
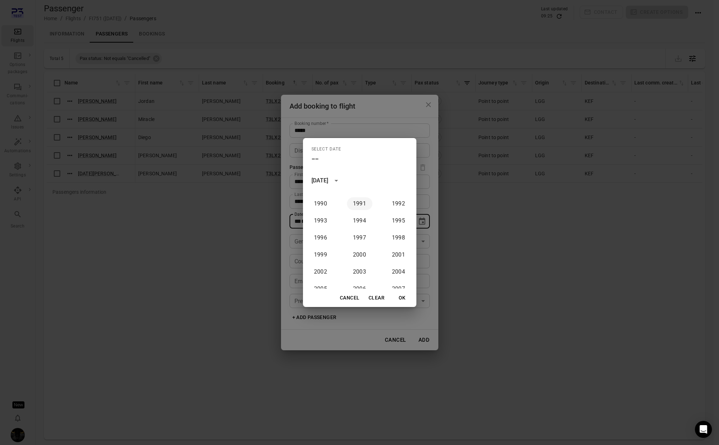
click at [356, 205] on button "1991" at bounding box center [360, 203] width 26 height 13
type input "**********"
click at [402, 298] on button "OK" at bounding box center [402, 297] width 23 height 13
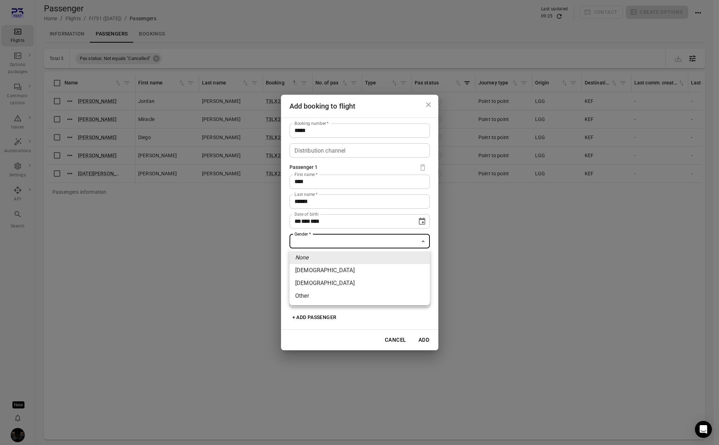
click at [343, 240] on body "Flights Options packages Communi-cations Issues Automations Settings API Search…" at bounding box center [359, 234] width 719 height 468
click at [336, 270] on li "Female" at bounding box center [360, 270] width 140 height 13
type input "******"
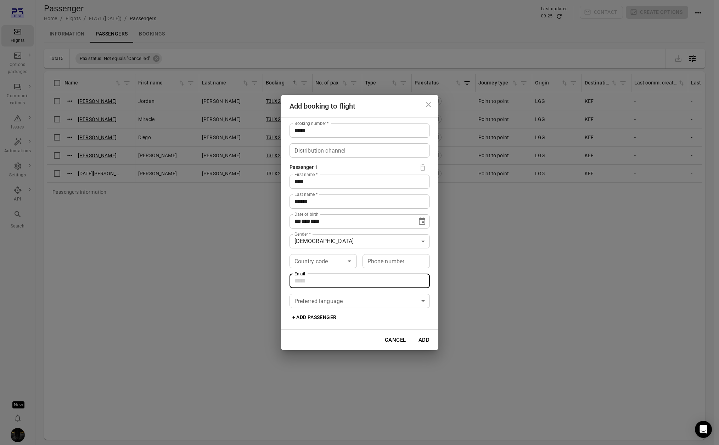
click at [343, 284] on input "Email" at bounding box center [360, 281] width 140 height 14
type input "**********"
click at [333, 308] on div "**********" at bounding box center [359, 223] width 157 height 212
click at [332, 304] on body "Flights Options packages Communi-cations Issues Automations Settings API Search…" at bounding box center [359, 234] width 719 height 468
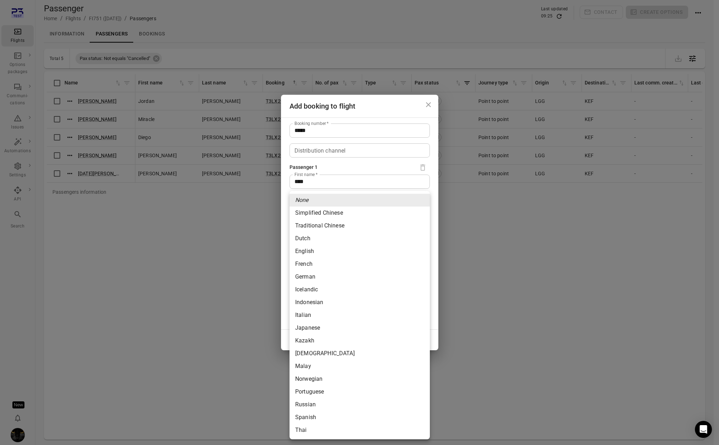
click at [328, 265] on li "French" at bounding box center [360, 263] width 140 height 13
type input "******"
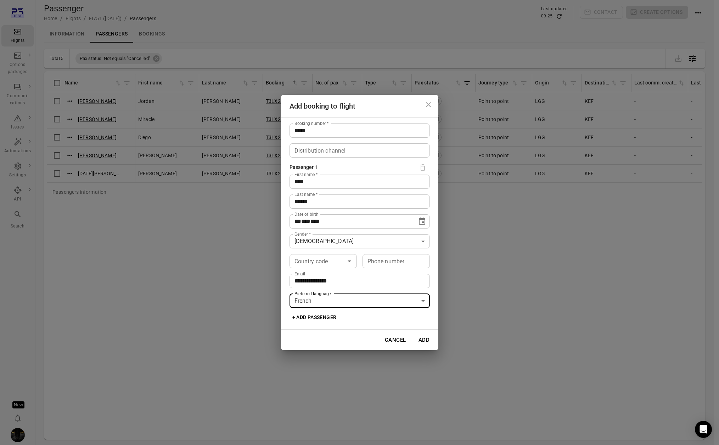
click at [425, 341] on button "Add" at bounding box center [424, 339] width 23 height 15
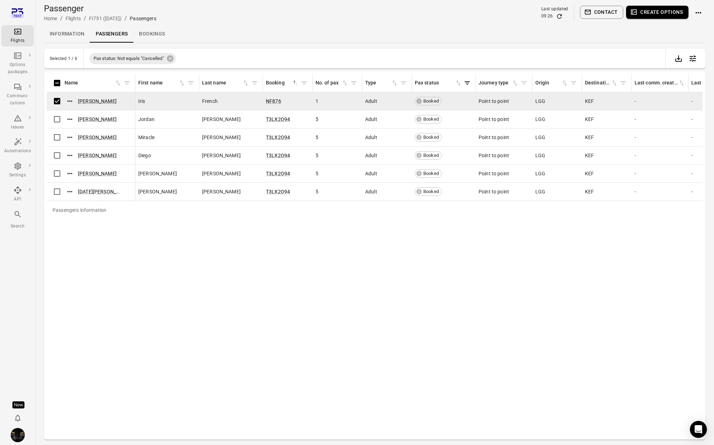
click at [600, 12] on button "Contact" at bounding box center [602, 12] width 44 height 13
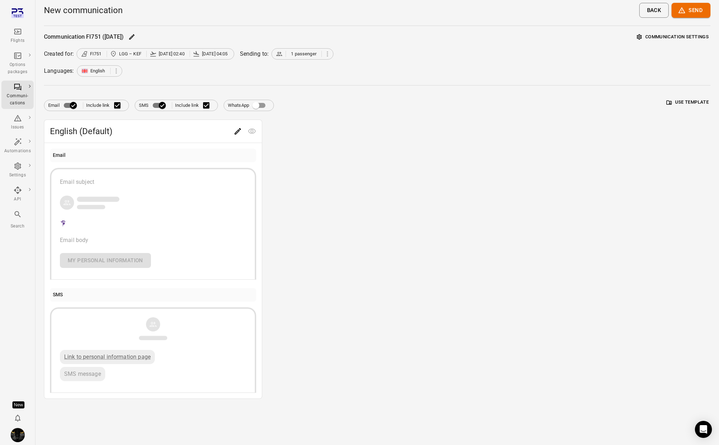
click at [645, 35] on button "Communication settings" at bounding box center [673, 37] width 76 height 11
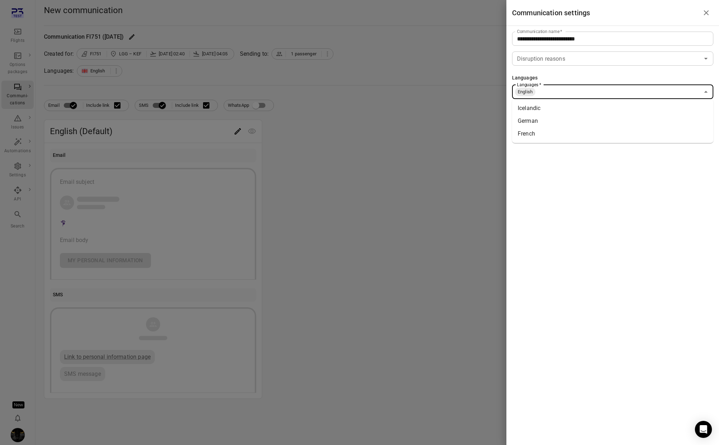
click at [599, 95] on input "Languages   *" at bounding box center [617, 92] width 163 height 10
click at [559, 138] on li "French" at bounding box center [612, 133] width 201 height 13
click at [374, 75] on div at bounding box center [359, 222] width 719 height 445
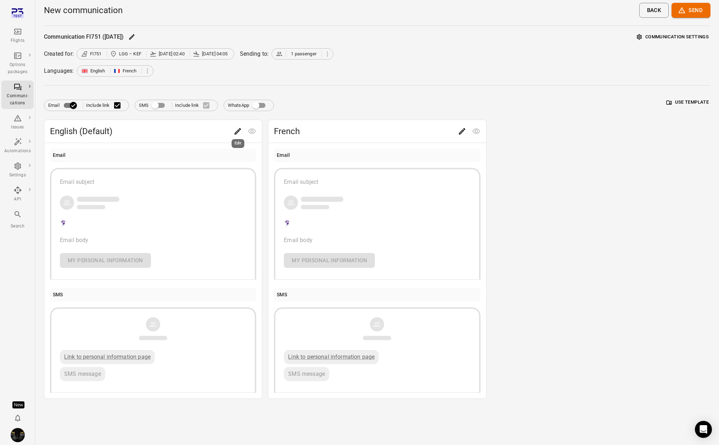
click at [240, 132] on icon "Edit" at bounding box center [238, 131] width 9 height 9
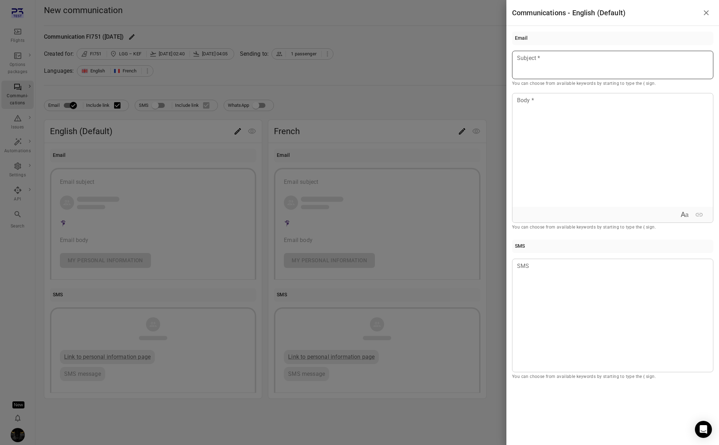
click at [599, 59] on p at bounding box center [613, 58] width 191 height 9
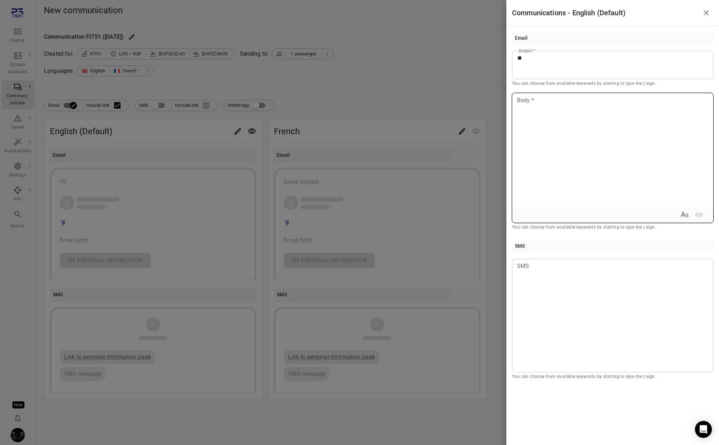
click at [588, 139] on div at bounding box center [613, 149] width 201 height 113
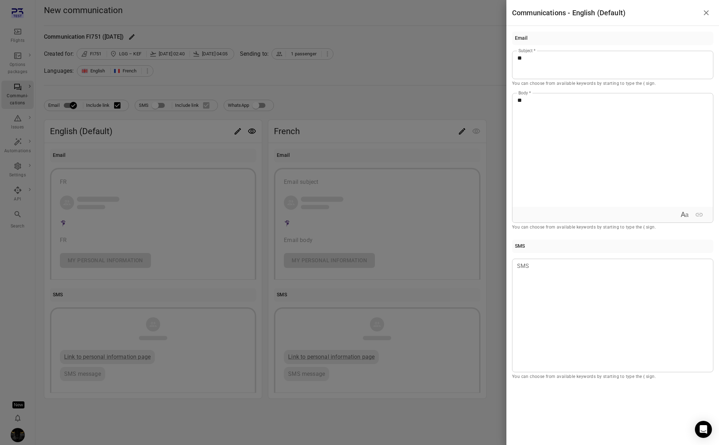
drag, startPoint x: 387, startPoint y: 76, endPoint x: 396, endPoint y: 89, distance: 16.3
click at [388, 76] on div at bounding box center [359, 222] width 719 height 445
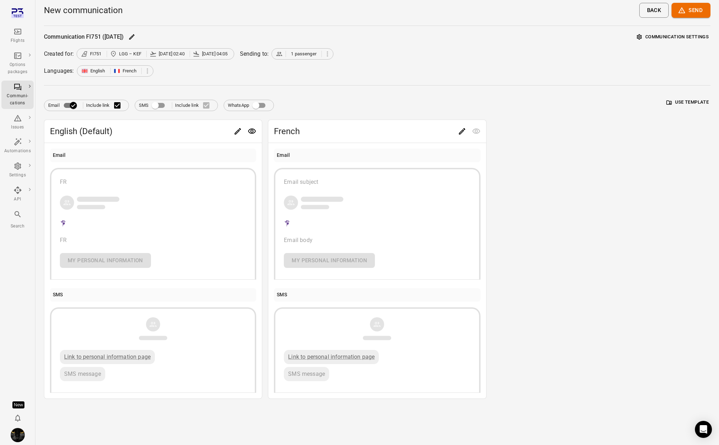
click at [459, 131] on icon "Edit" at bounding box center [462, 131] width 9 height 9
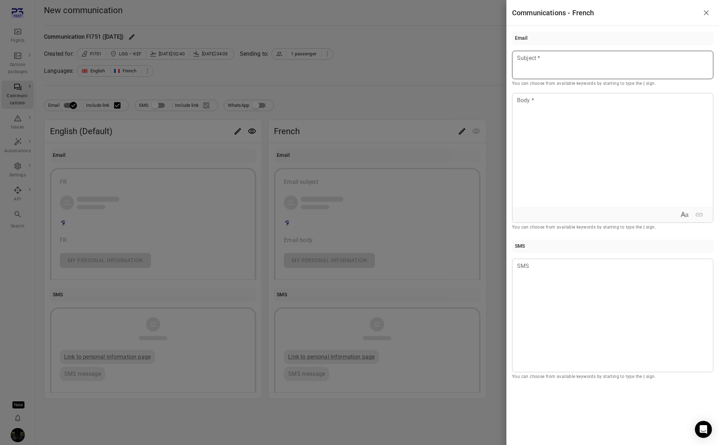
click at [547, 74] on div at bounding box center [612, 65] width 201 height 28
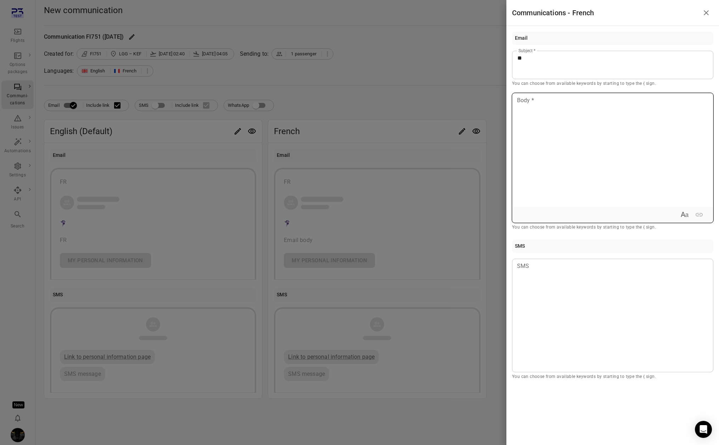
click at [533, 155] on div at bounding box center [613, 149] width 201 height 113
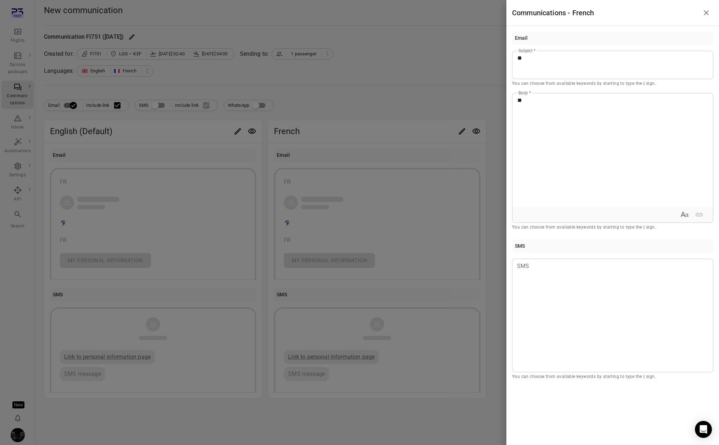
drag, startPoint x: 379, startPoint y: 75, endPoint x: 256, endPoint y: 128, distance: 134.0
click at [379, 75] on div at bounding box center [359, 222] width 719 height 445
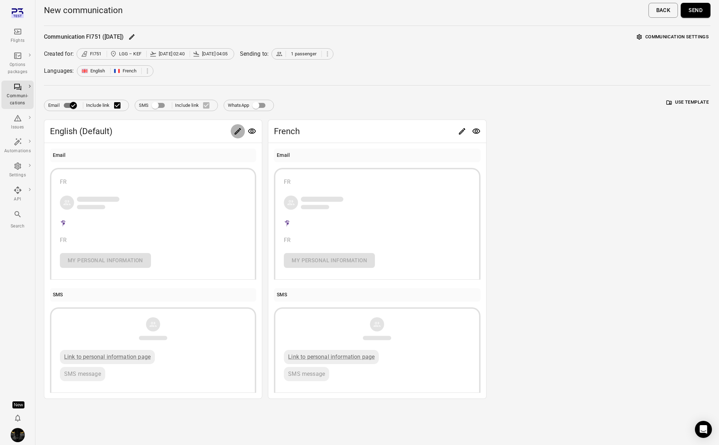
click at [242, 130] on button "Edit" at bounding box center [238, 131] width 14 height 14
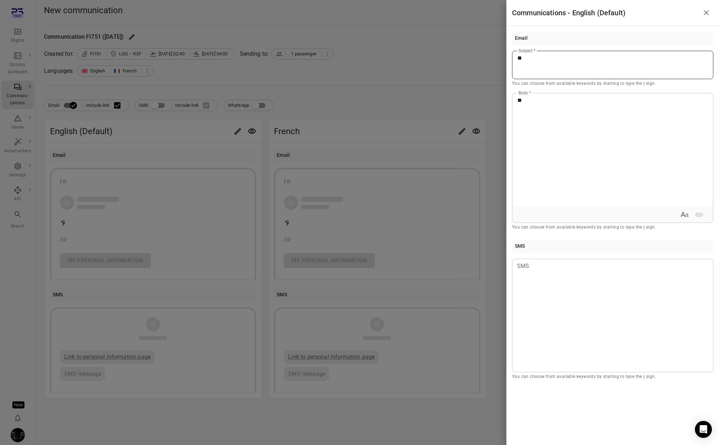
click at [558, 65] on div "**" at bounding box center [612, 65] width 201 height 28
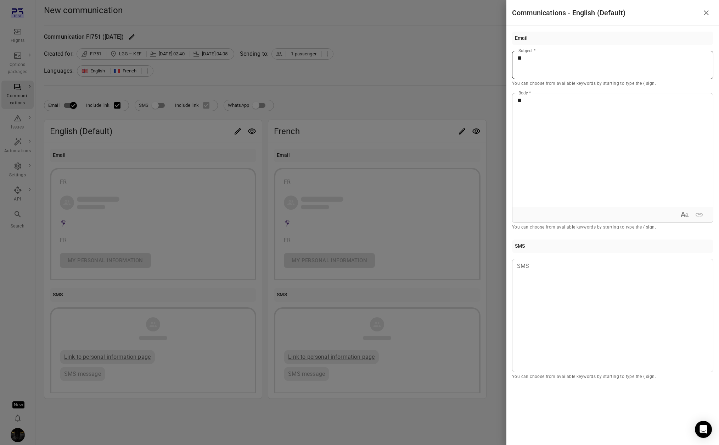
click at [558, 65] on div "**" at bounding box center [612, 65] width 201 height 28
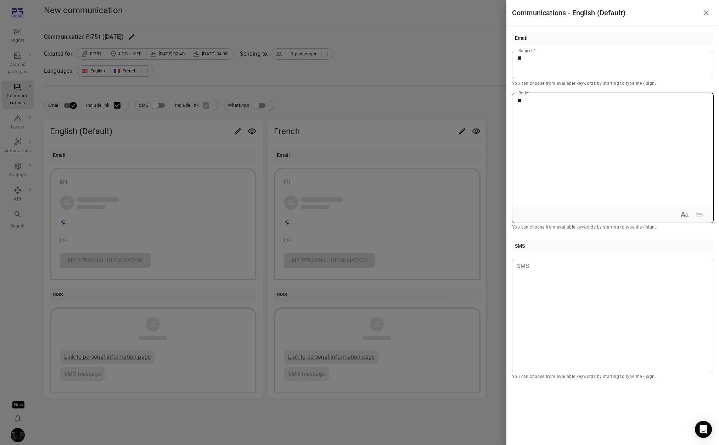
click at [555, 104] on p "**" at bounding box center [613, 100] width 191 height 9
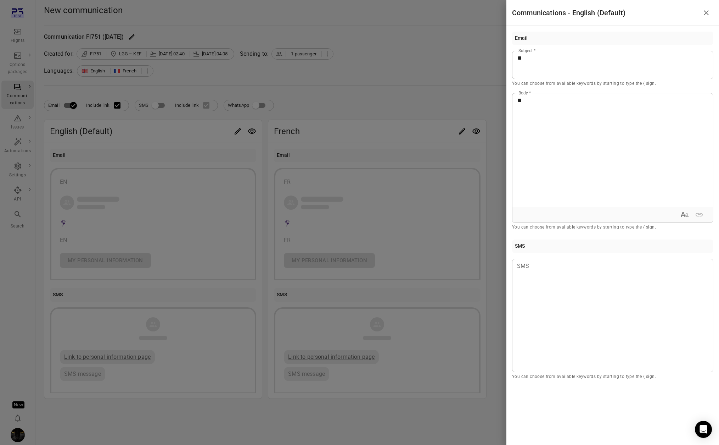
click at [444, 82] on div at bounding box center [359, 222] width 719 height 445
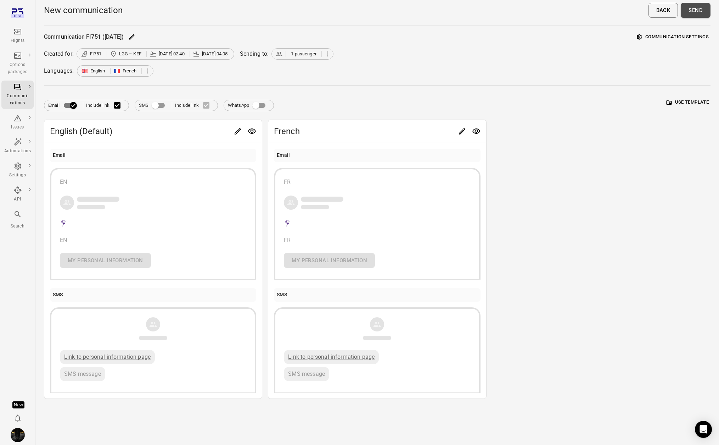
click at [645, 14] on button "Send" at bounding box center [696, 10] width 30 height 15
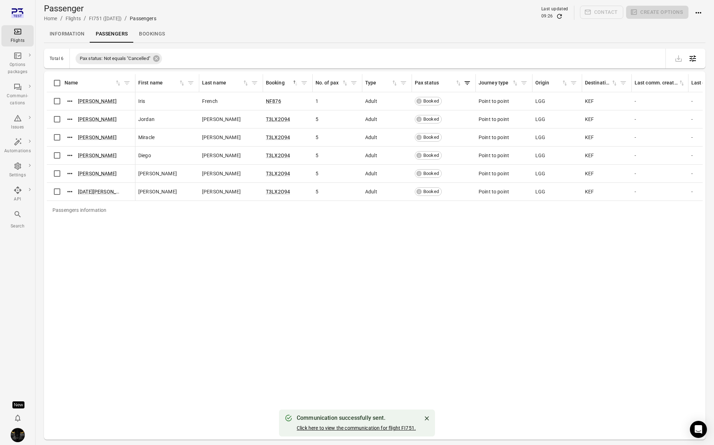
click at [378, 426] on link "Click here to view the communication for flight FI751." at bounding box center [356, 428] width 119 height 6
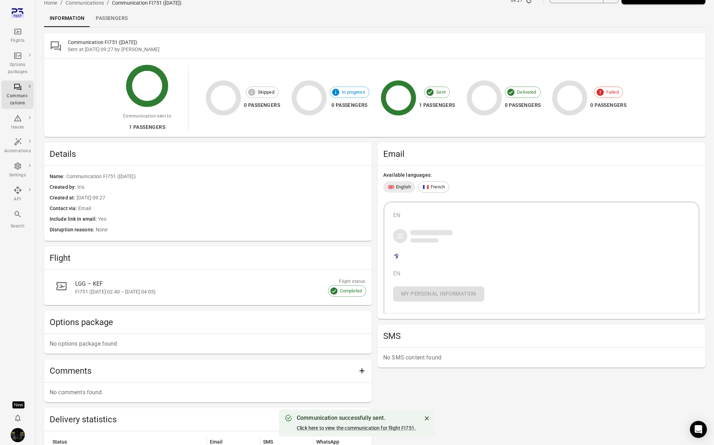
scroll to position [16, 0]
click at [441, 191] on div "French" at bounding box center [433, 186] width 31 height 11
click at [407, 183] on div "English" at bounding box center [399, 186] width 32 height 11
click at [437, 182] on div "French" at bounding box center [433, 186] width 31 height 11
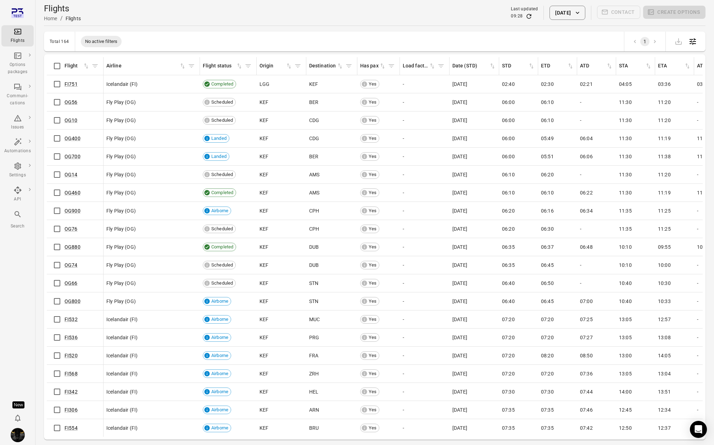
click at [22, 434] on img "Iris" at bounding box center [18, 435] width 14 height 14
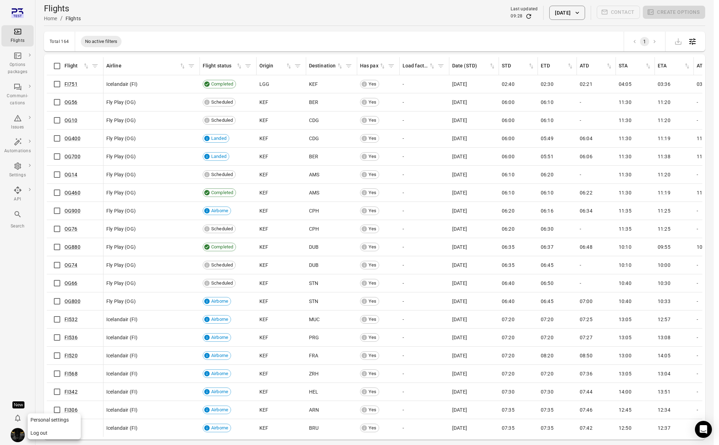
click at [42, 435] on button "Log out" at bounding box center [54, 432] width 53 height 13
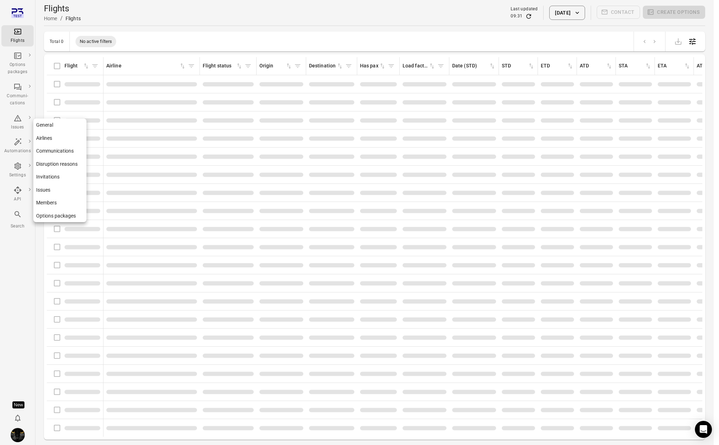
click at [17, 166] on icon "Main navigation" at bounding box center [17, 166] width 9 height 9
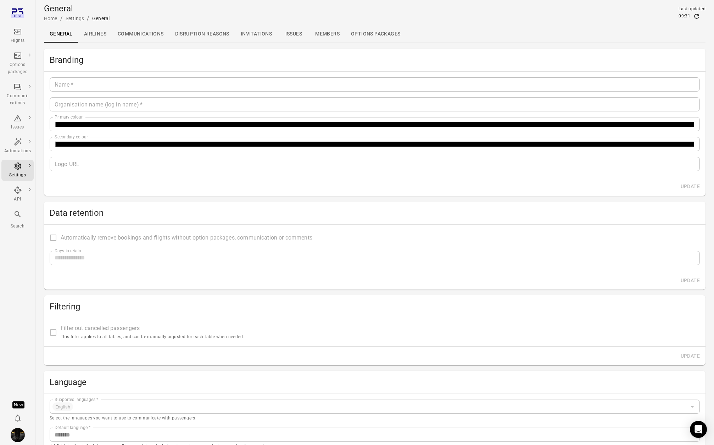
type input "*******"
type input "**********"
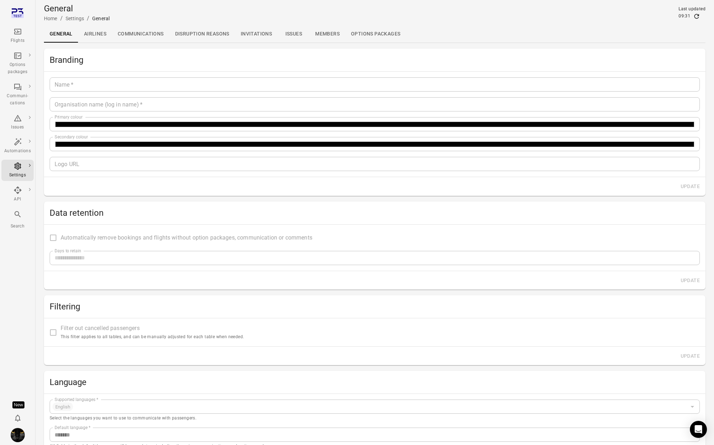
type input "**"
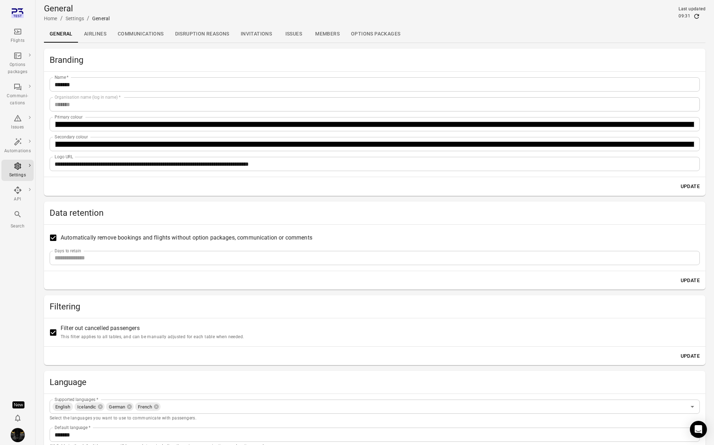
click at [140, 30] on link "Communications" at bounding box center [140, 34] width 57 height 17
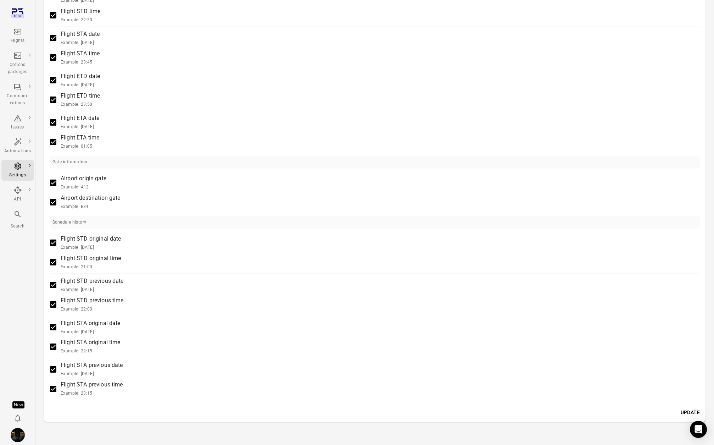
scroll to position [571, 0]
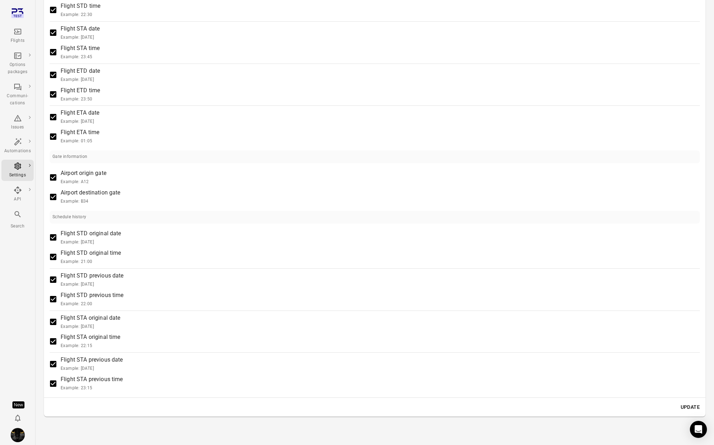
click at [398, 356] on label "Flight STA previous date Example: 17 Jun, 2028" at bounding box center [370, 363] width 648 height 17
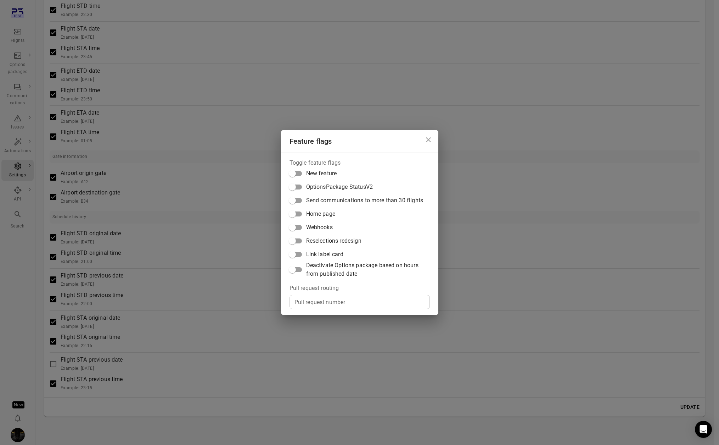
click at [325, 254] on span "Link label card" at bounding box center [324, 254] width 37 height 9
click at [234, 302] on div "Feature flags Toggle feature flags New feature OptionsPackage StatusV2 Send com…" at bounding box center [359, 222] width 719 height 445
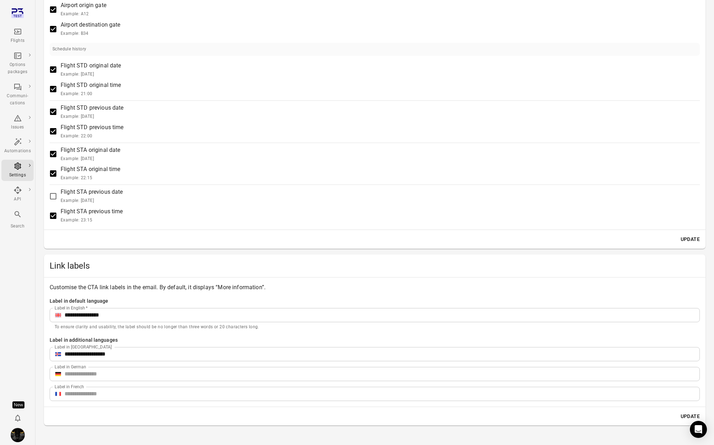
scroll to position [725, 0]
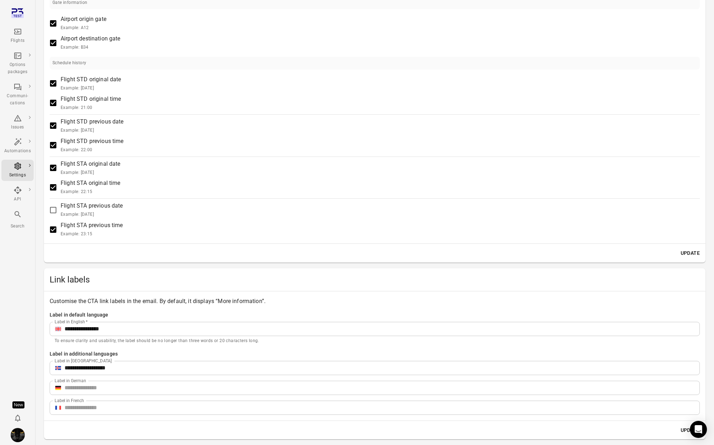
click at [18, 9] on icon "Main navigation" at bounding box center [20, 10] width 5 height 2
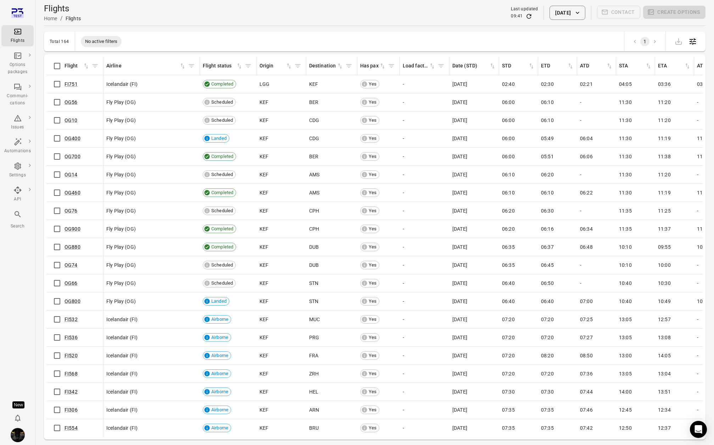
click at [564, 10] on button "[DATE]" at bounding box center [567, 13] width 35 height 14
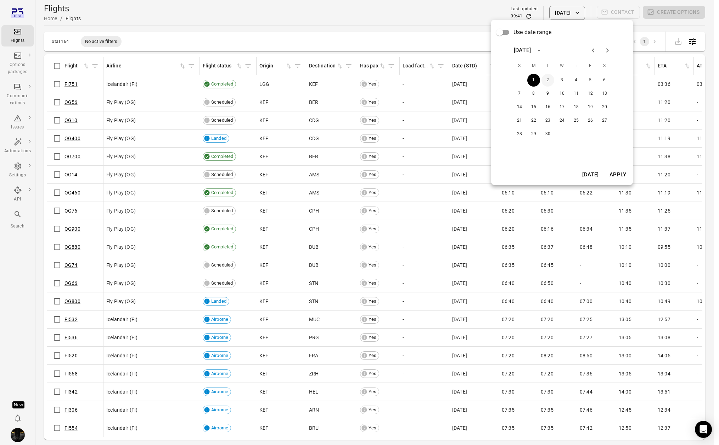
click at [549, 78] on button "2" at bounding box center [548, 80] width 13 height 13
click at [621, 169] on button "Apply" at bounding box center [618, 174] width 24 height 15
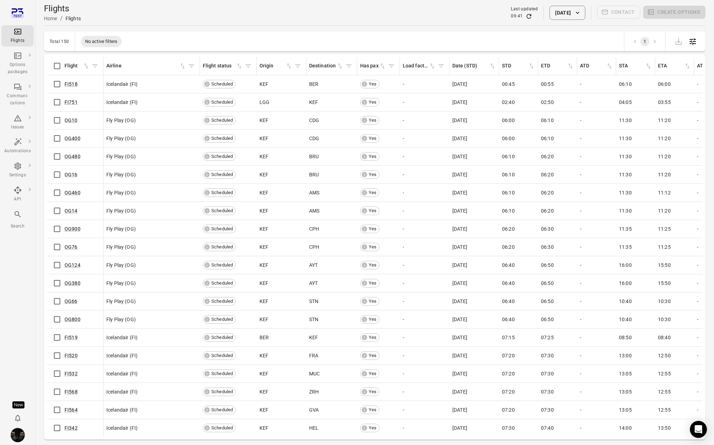
click at [573, 14] on button "[DATE]" at bounding box center [567, 13] width 35 height 14
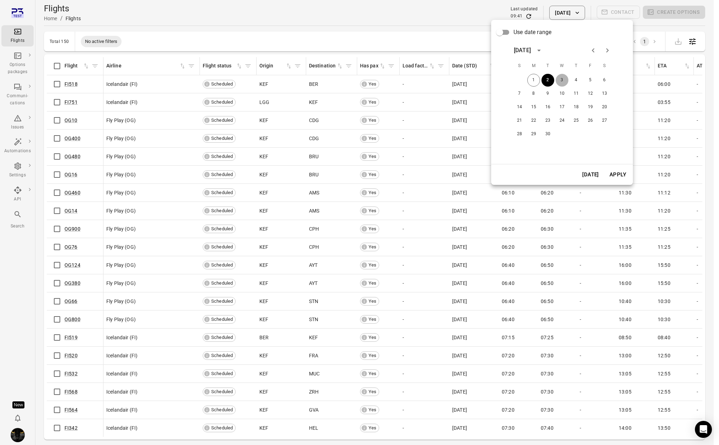
click at [562, 81] on button "3" at bounding box center [562, 80] width 13 height 13
click at [618, 174] on button "Apply" at bounding box center [618, 174] width 24 height 15
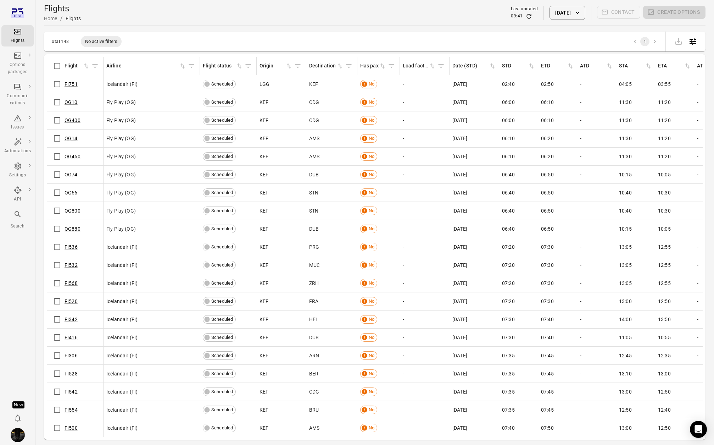
click at [525, 15] on icon "Refresh data" at bounding box center [528, 16] width 7 height 7
click at [564, 8] on button "[DATE]" at bounding box center [567, 13] width 35 height 14
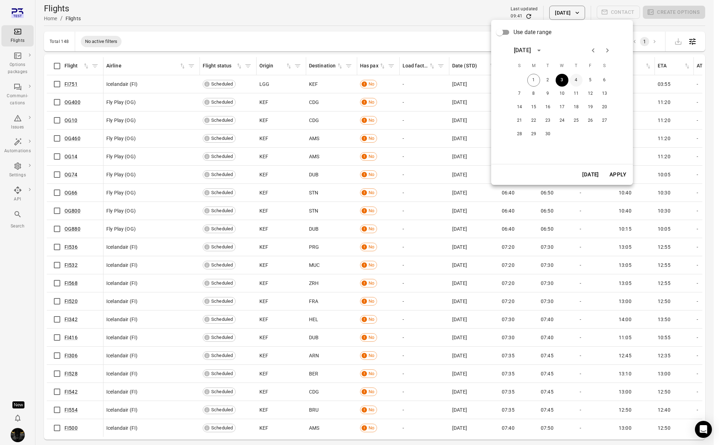
click at [583, 78] on div "1 2 3 4 5 6" at bounding box center [562, 80] width 113 height 13
drag, startPoint x: 574, startPoint y: 82, endPoint x: 578, endPoint y: 88, distance: 7.2
click at [574, 82] on button "4" at bounding box center [576, 80] width 13 height 13
click at [616, 178] on button "Apply" at bounding box center [618, 174] width 24 height 15
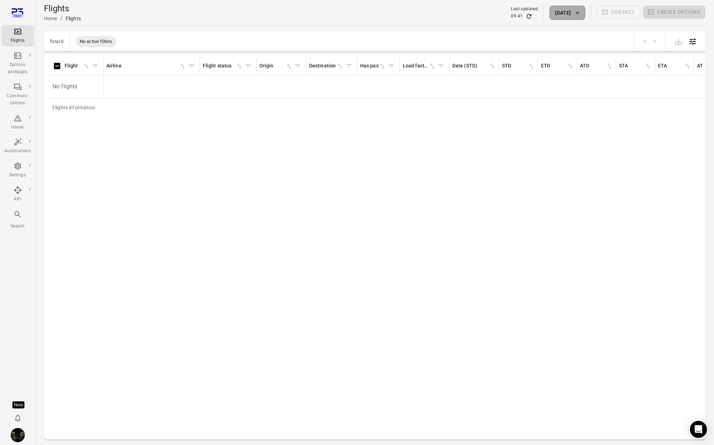
click at [565, 15] on button "[DATE]" at bounding box center [567, 13] width 35 height 14
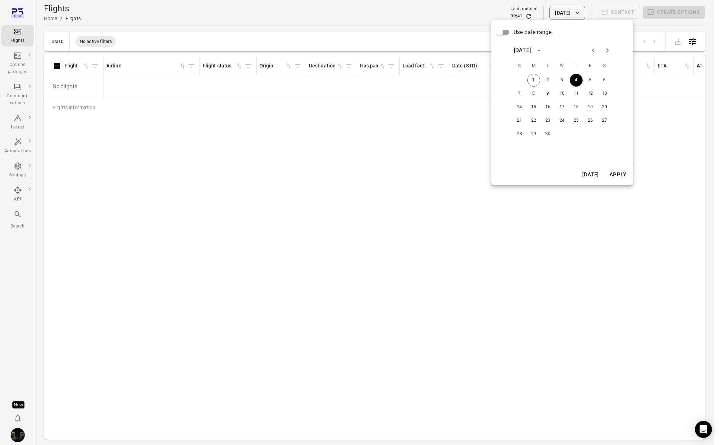
click at [588, 169] on button "[DATE]" at bounding box center [591, 174] width 24 height 15
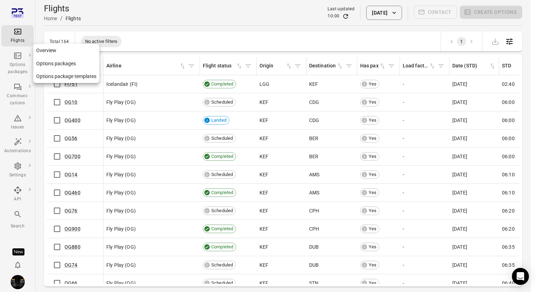
click at [16, 63] on div "Options packages" at bounding box center [17, 68] width 27 height 14
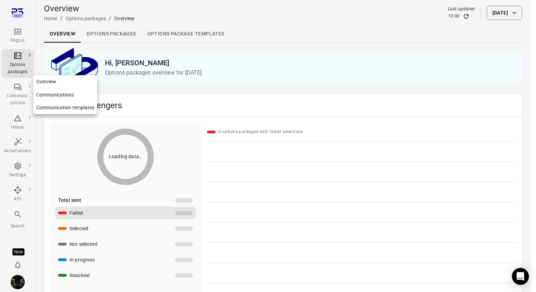
click at [16, 91] on div "Communi-cations" at bounding box center [17, 95] width 27 height 24
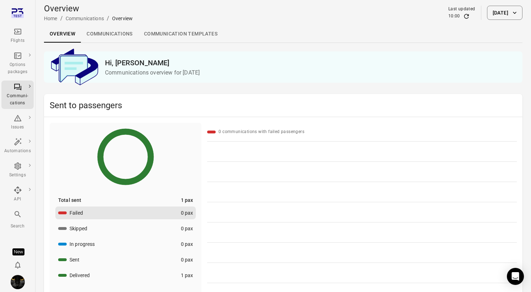
click at [105, 30] on link "Communications" at bounding box center [109, 34] width 57 height 17
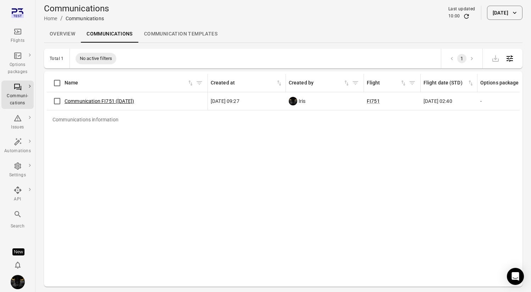
click at [92, 99] on link "Communication FI751 (1 Sep)" at bounding box center [99, 101] width 69 height 6
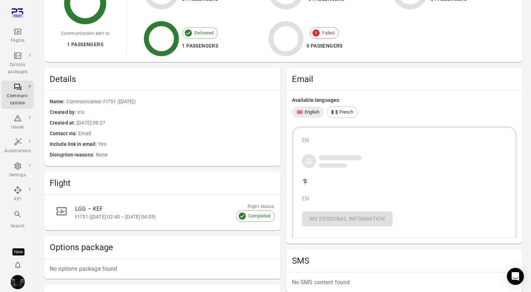
scroll to position [107, 0]
click at [298, 187] on div "EN EN My personal information" at bounding box center [404, 182] width 225 height 112
click at [337, 107] on div "French" at bounding box center [342, 111] width 31 height 11
